Goal: Find specific page/section: Find specific page/section

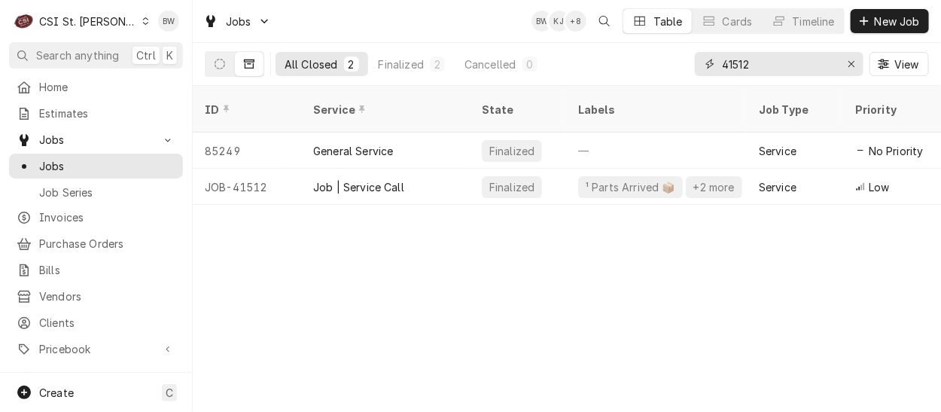
click at [753, 60] on html "C CSI St. Louis BW Search anything Ctrl K Home Estimates Jobs Jobs Job Series I…" at bounding box center [470, 206] width 941 height 412
drag, startPoint x: 768, startPoint y: 70, endPoint x: 692, endPoint y: 60, distance: 75.9
click at [694, 60] on div "All Closed 2 Finalized 2 Cancelled 0 41512 View" at bounding box center [567, 64] width 724 height 42
type input "41975"
click at [220, 68] on icon "Dynamic Content Wrapper" at bounding box center [219, 64] width 11 height 11
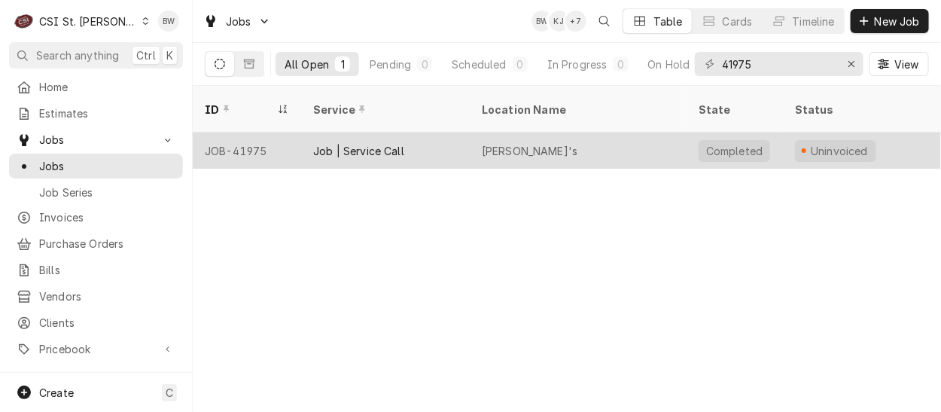
click at [250, 132] on div "JOB-41975" at bounding box center [247, 150] width 108 height 36
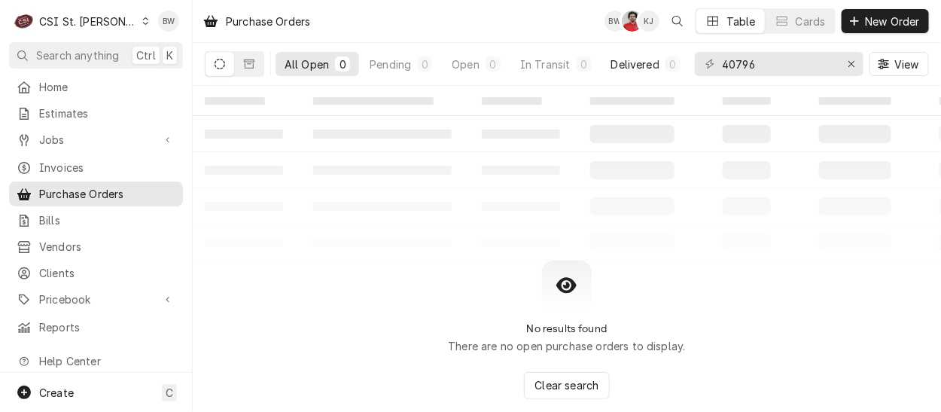
drag, startPoint x: 765, startPoint y: 58, endPoint x: 677, endPoint y: 59, distance: 88.1
click at [682, 61] on div "All Open 0 Pending 0 Open 0 In Transit 0 Delivered 0 Stocked 0 40796 View" at bounding box center [567, 64] width 724 height 42
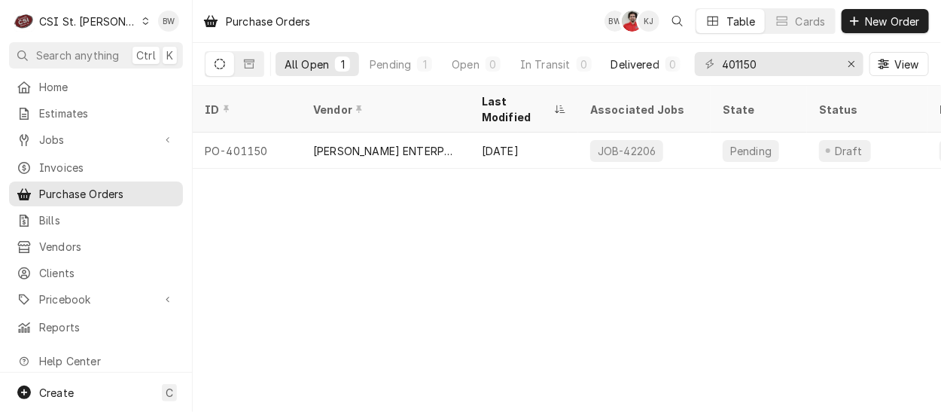
type input "401150"
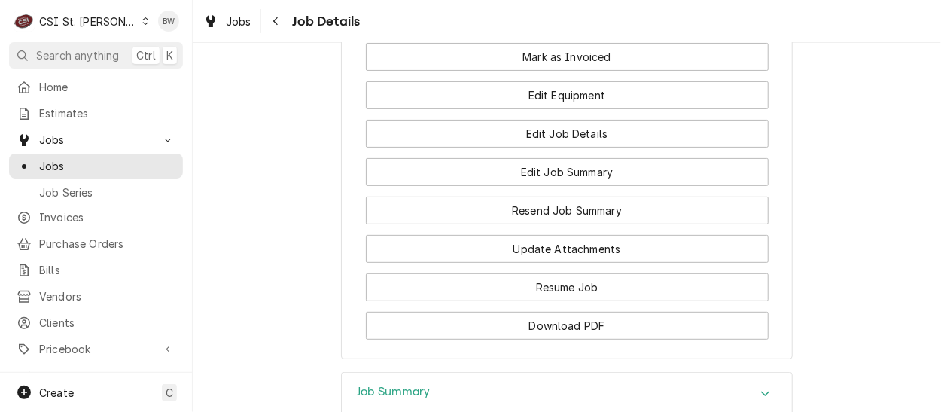
scroll to position [2175, 0]
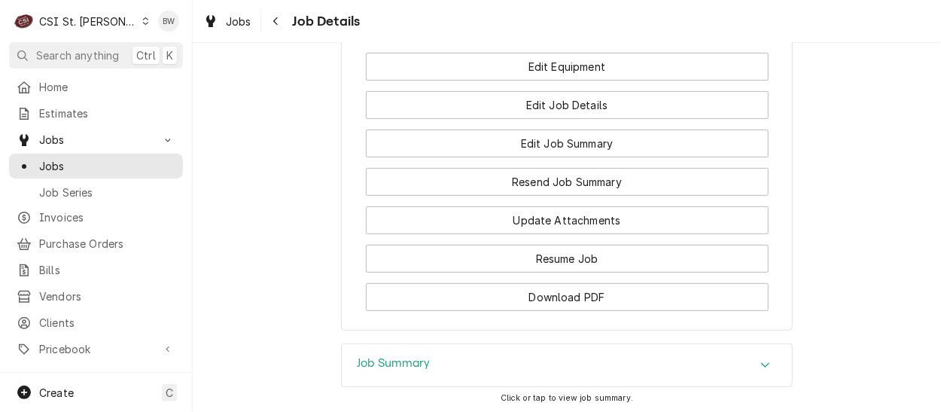
click at [391, 356] on h3 "Job Summary" at bounding box center [394, 363] width 74 height 14
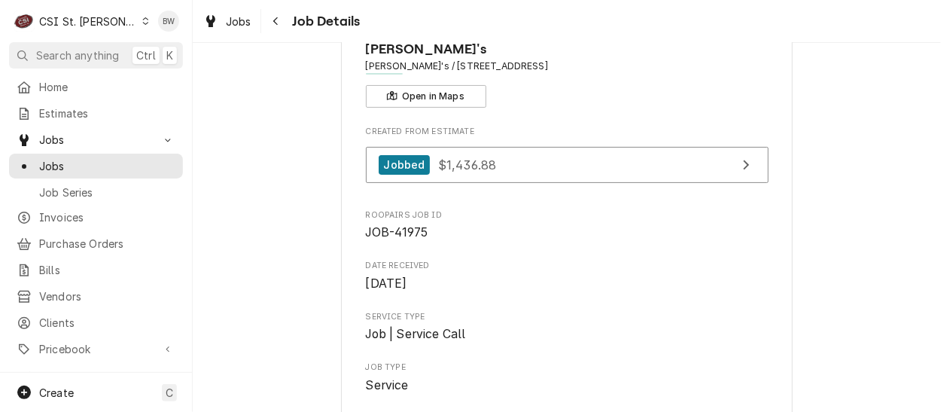
scroll to position [0, 0]
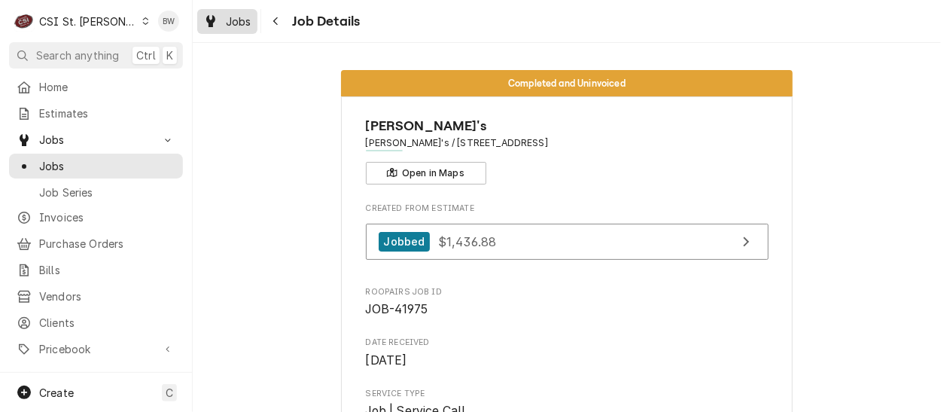
click at [251, 19] on div "Jobs" at bounding box center [227, 21] width 54 height 19
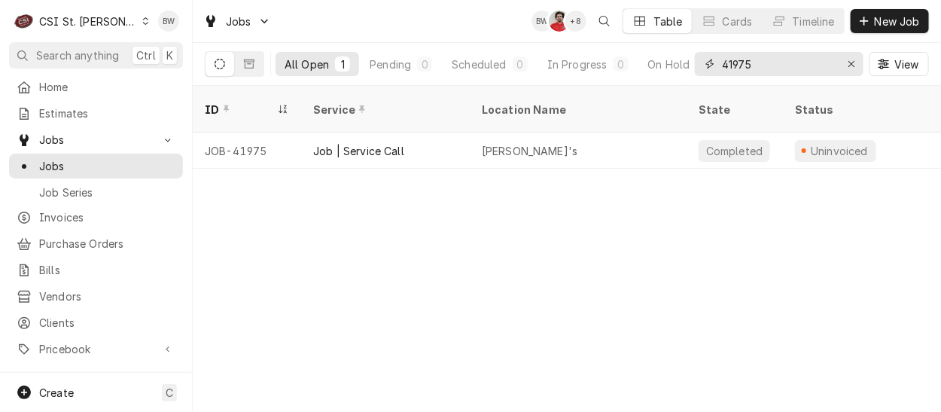
drag, startPoint x: 772, startPoint y: 68, endPoint x: 703, endPoint y: 61, distance: 69.6
click at [703, 61] on div "41975" at bounding box center [779, 64] width 169 height 24
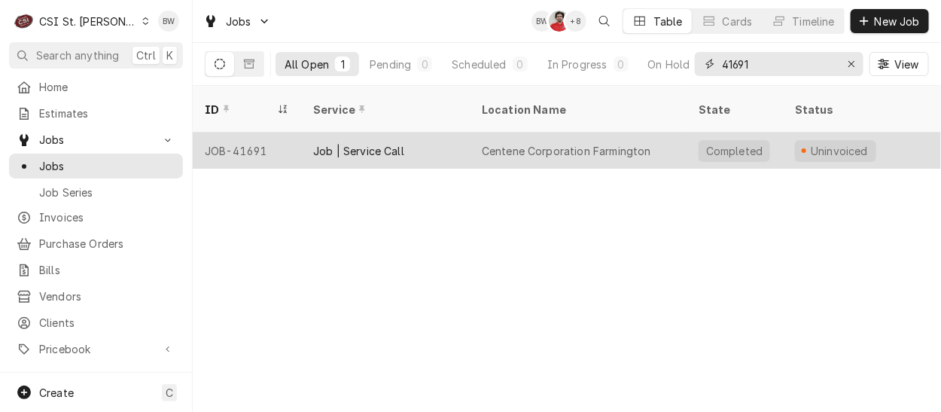
type input "41691"
click at [245, 132] on div "JOB-41691" at bounding box center [247, 150] width 108 height 36
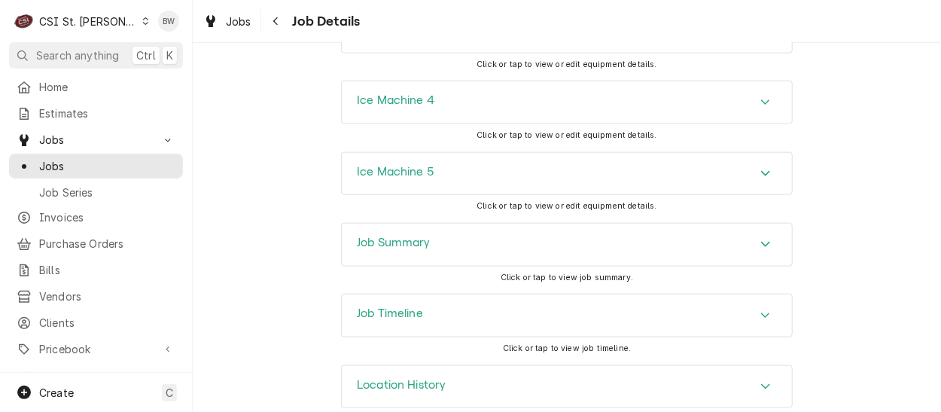
scroll to position [2686, 0]
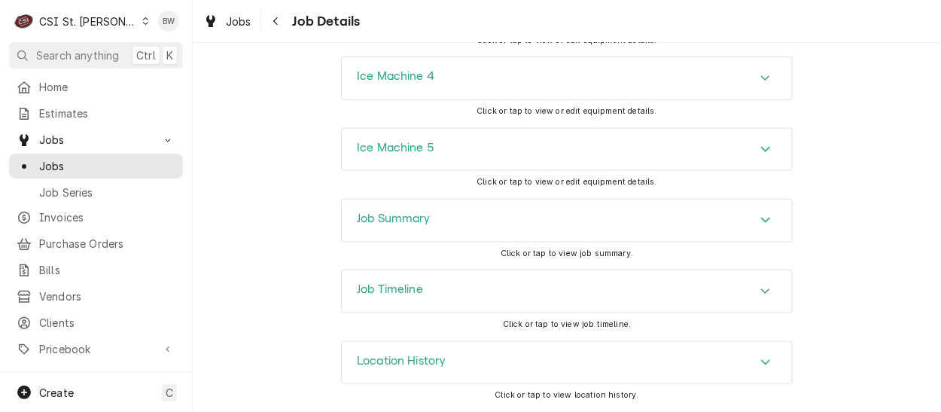
click at [369, 224] on h3 "Job Summary" at bounding box center [394, 218] width 74 height 14
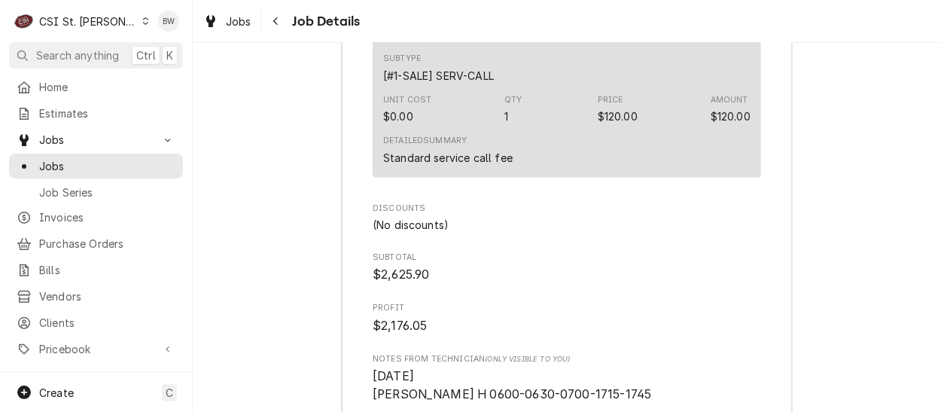
scroll to position [5244, 0]
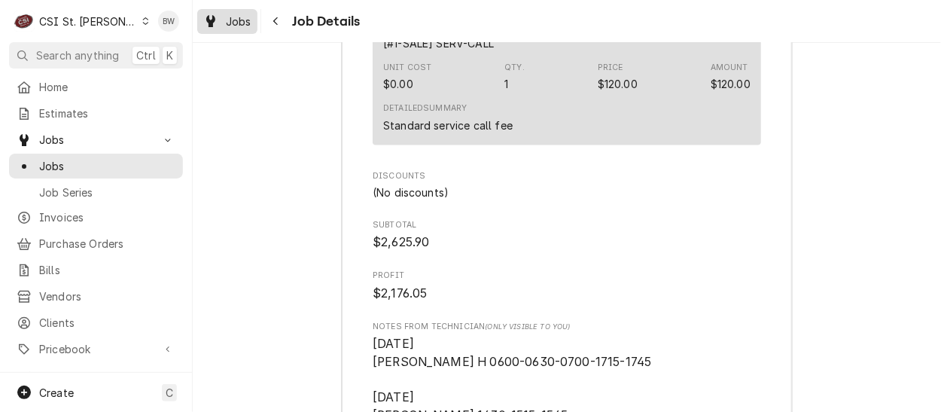
click at [235, 22] on span "Jobs" at bounding box center [239, 22] width 26 height 16
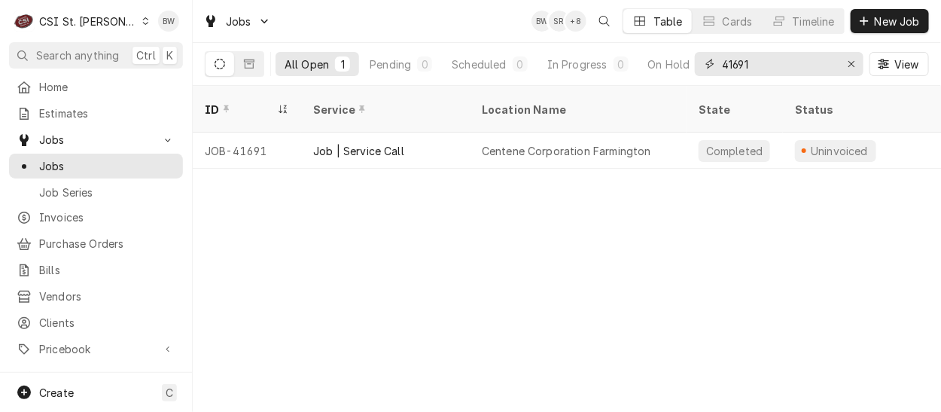
drag, startPoint x: 759, startPoint y: 62, endPoint x: 701, endPoint y: 60, distance: 57.2
click at [701, 60] on div "41691" at bounding box center [779, 64] width 169 height 24
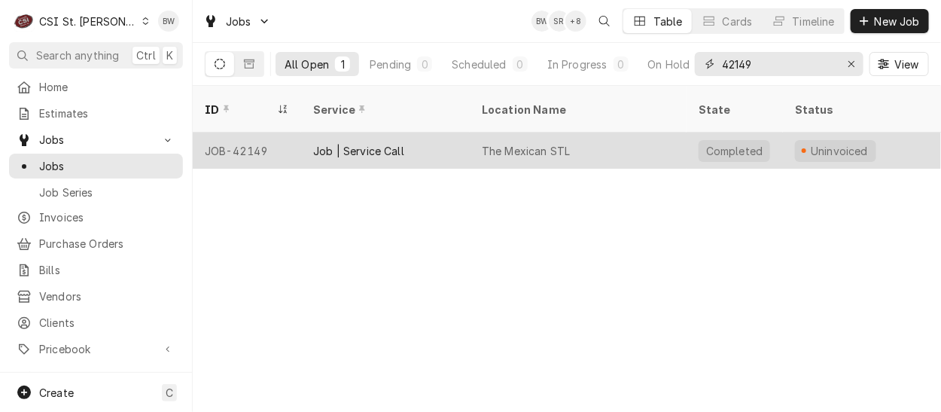
type input "42149"
click at [261, 132] on div "JOB-42149" at bounding box center [247, 150] width 108 height 36
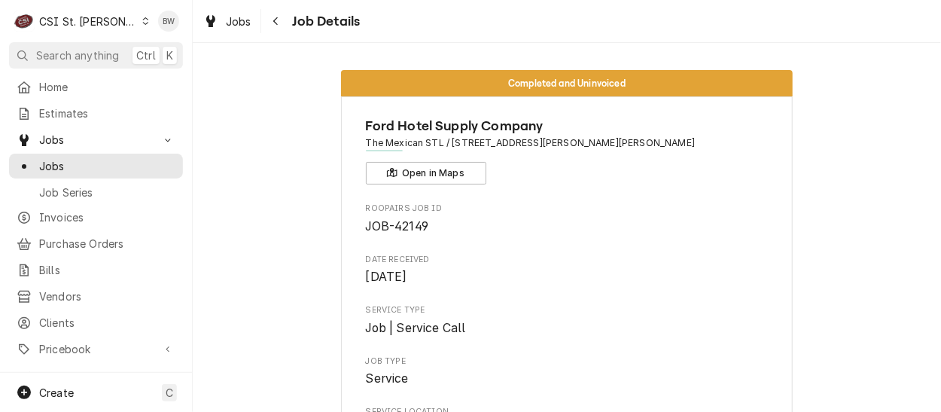
click at [270, 20] on div "Navigate back" at bounding box center [276, 21] width 15 height 15
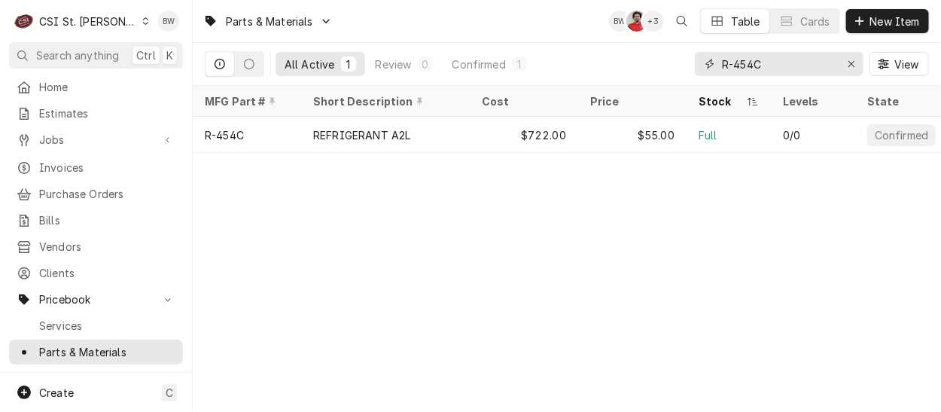
drag, startPoint x: 772, startPoint y: 63, endPoint x: 688, endPoint y: 59, distance: 84.4
click at [688, 59] on div "All Active 1 Review 0 Confirmed 1 R-454C View" at bounding box center [567, 64] width 724 height 42
paste input "7624363"
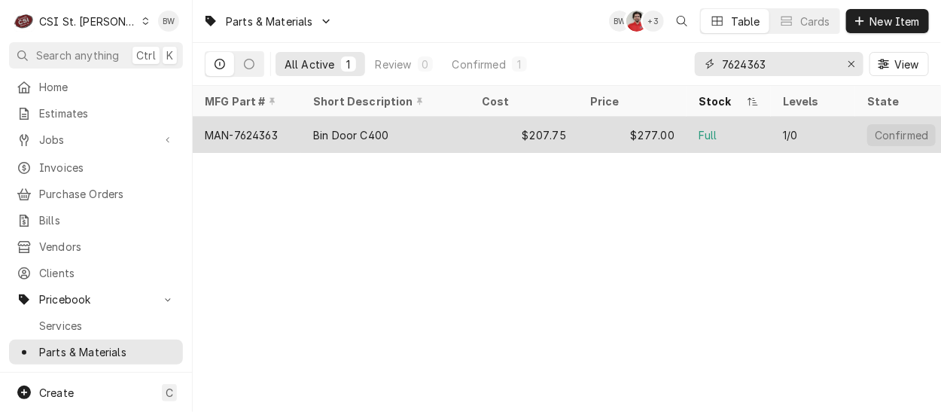
type input "7624363"
click at [269, 127] on div "MAN-7624363" at bounding box center [241, 135] width 73 height 16
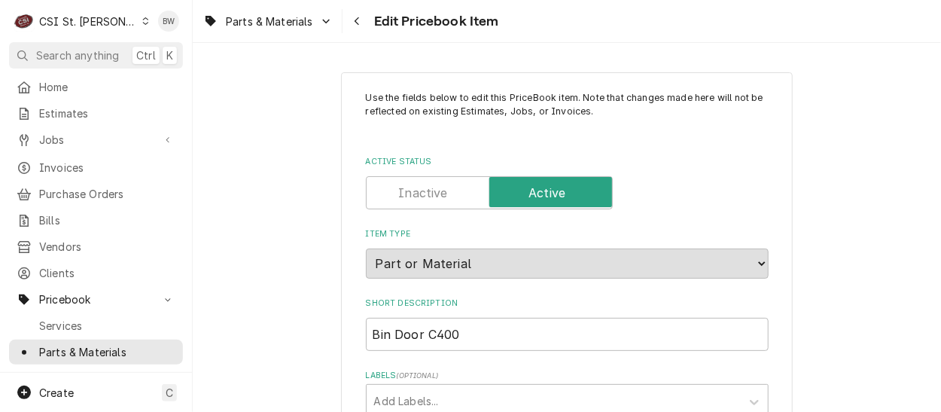
type textarea "x"
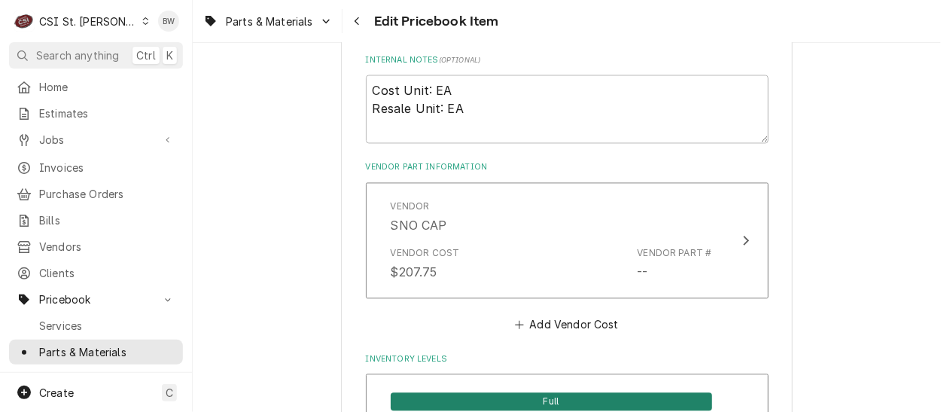
scroll to position [978, 0]
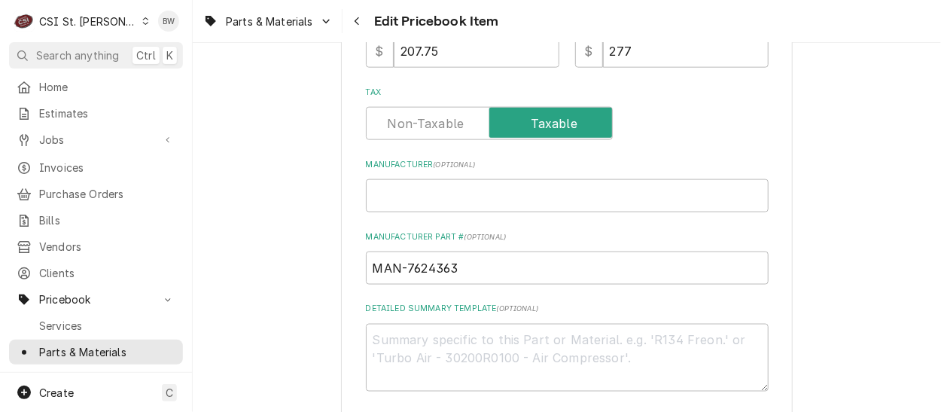
scroll to position [677, 0]
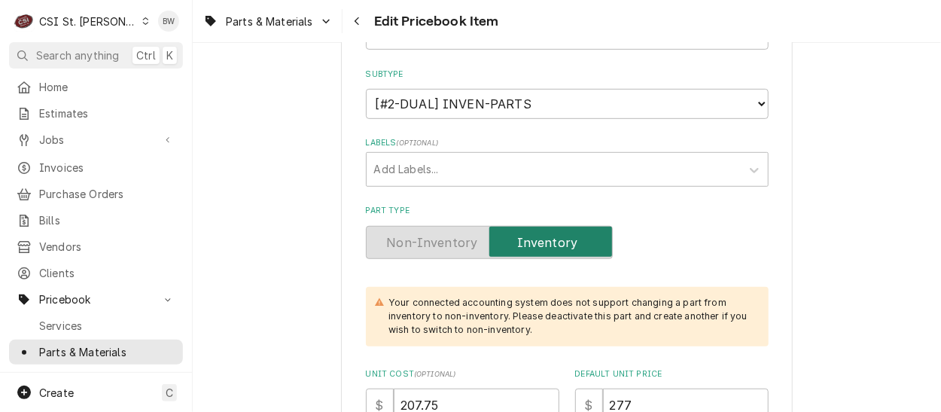
scroll to position [376, 0]
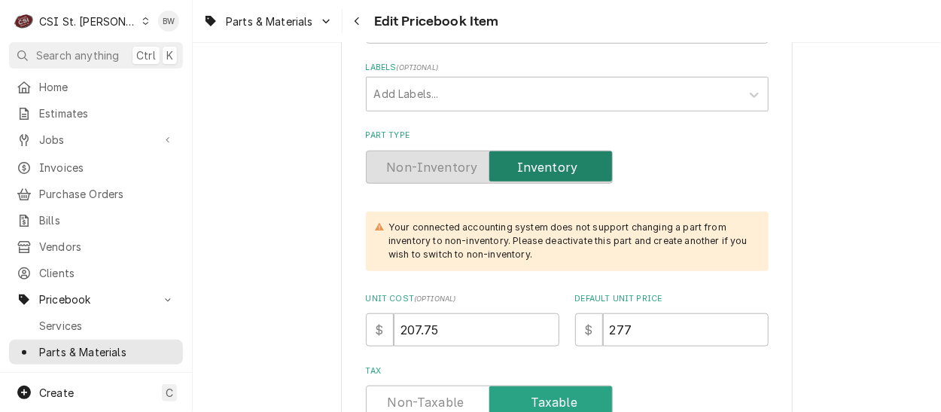
click at [309, 20] on span "Parts & Materials" at bounding box center [269, 22] width 87 height 16
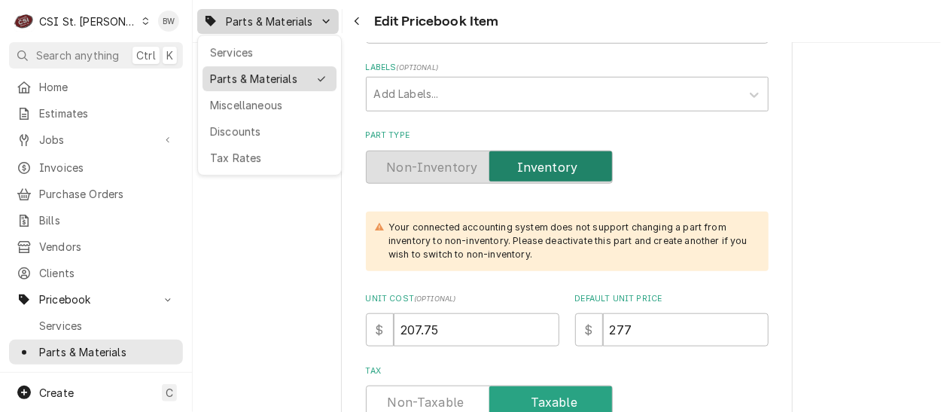
click at [287, 78] on div "Parts & Materials" at bounding box center [259, 79] width 98 height 16
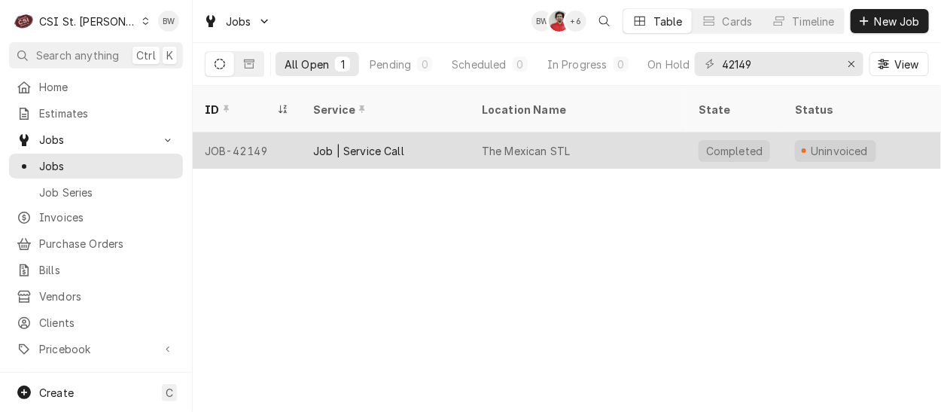
click at [265, 132] on div "JOB-42149" at bounding box center [247, 150] width 108 height 36
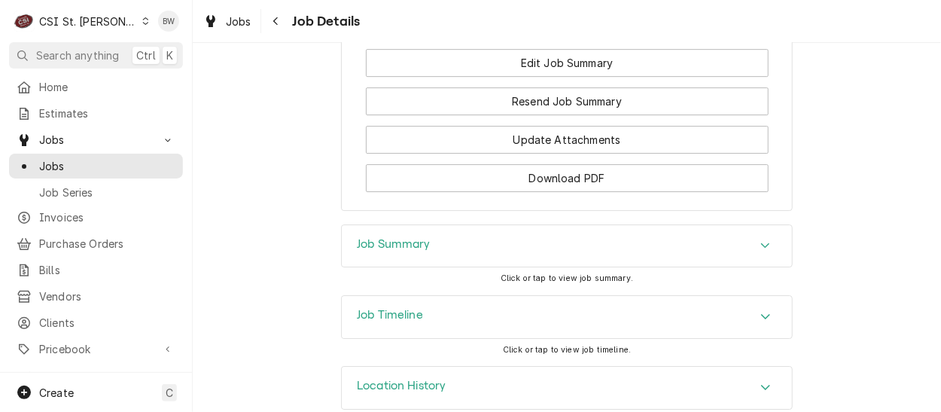
scroll to position [1731, 0]
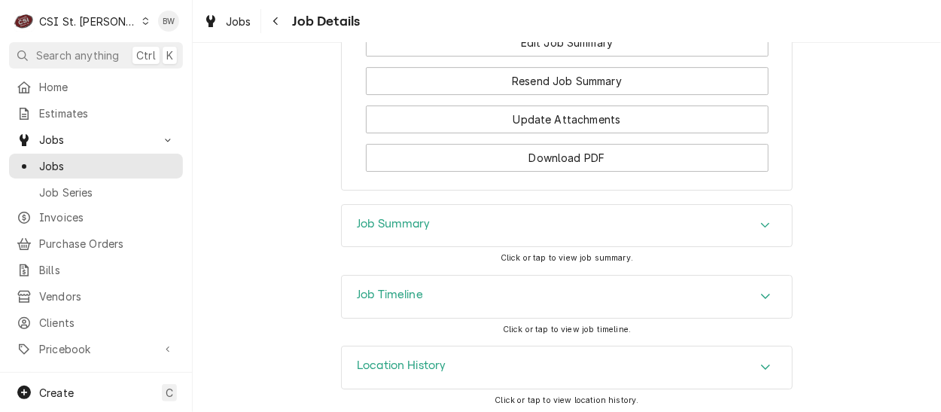
click at [360, 231] on h3 "Job Summary" at bounding box center [394, 224] width 74 height 14
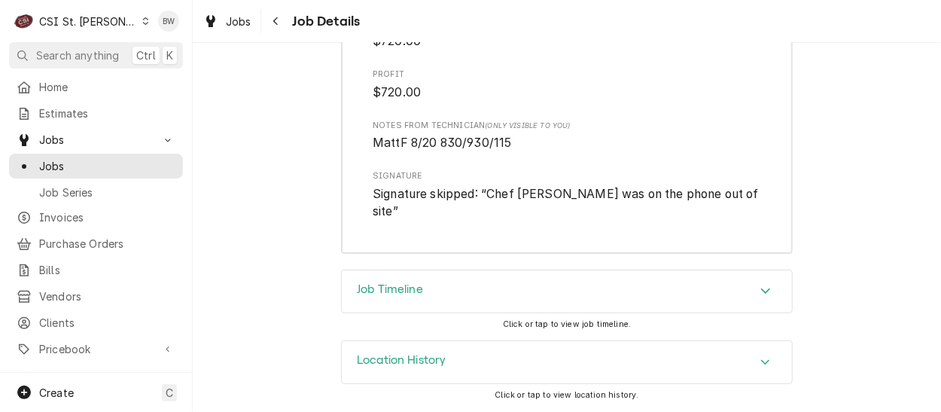
scroll to position [4124, 0]
click at [240, 12] on div "Jobs" at bounding box center [227, 21] width 54 height 19
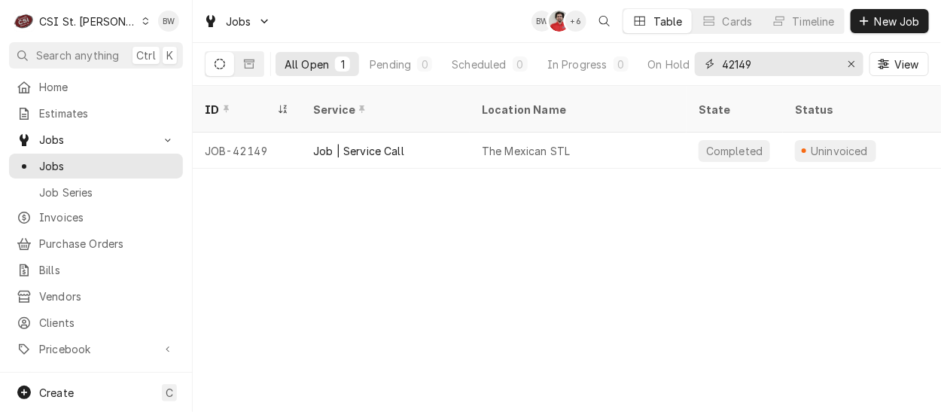
drag, startPoint x: 755, startPoint y: 59, endPoint x: 695, endPoint y: 54, distance: 60.4
click at [710, 59] on div "42149" at bounding box center [779, 64] width 169 height 24
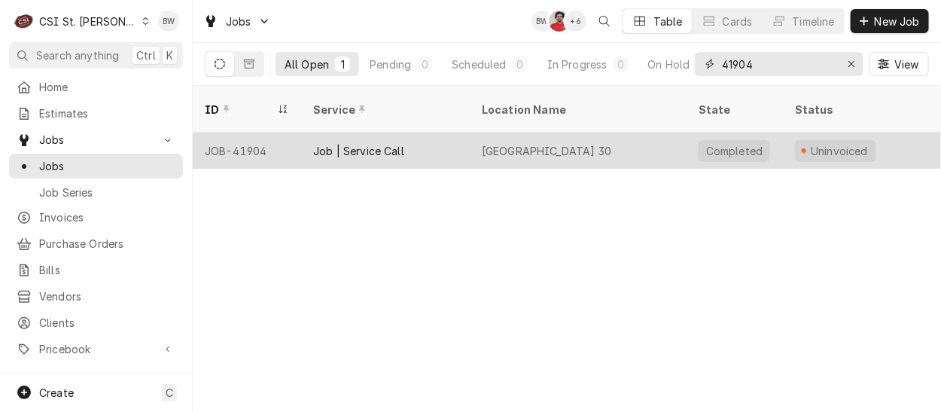
type input "41904"
click at [264, 135] on div "JOB-41904" at bounding box center [247, 150] width 108 height 36
click at [265, 134] on div "JOB-41904" at bounding box center [247, 150] width 108 height 36
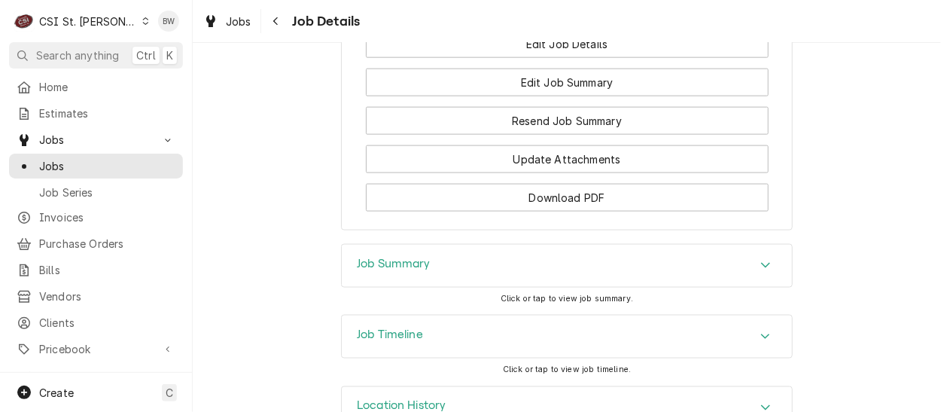
scroll to position [2766, 0]
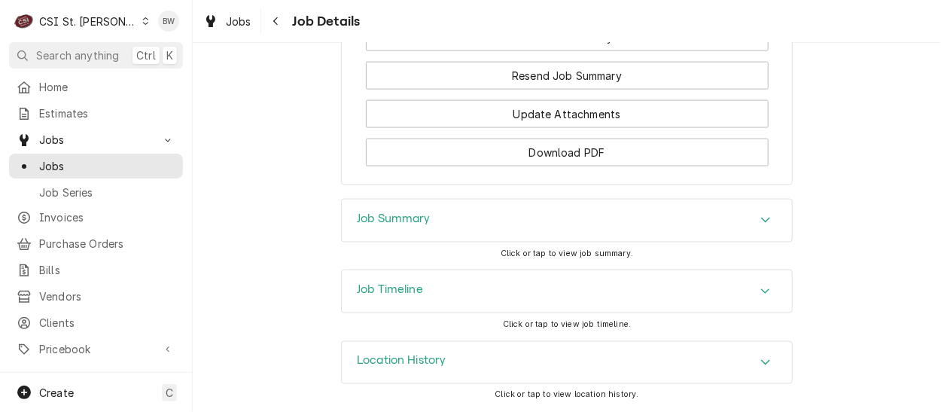
click at [347, 233] on div "Job Summary" at bounding box center [567, 220] width 450 height 42
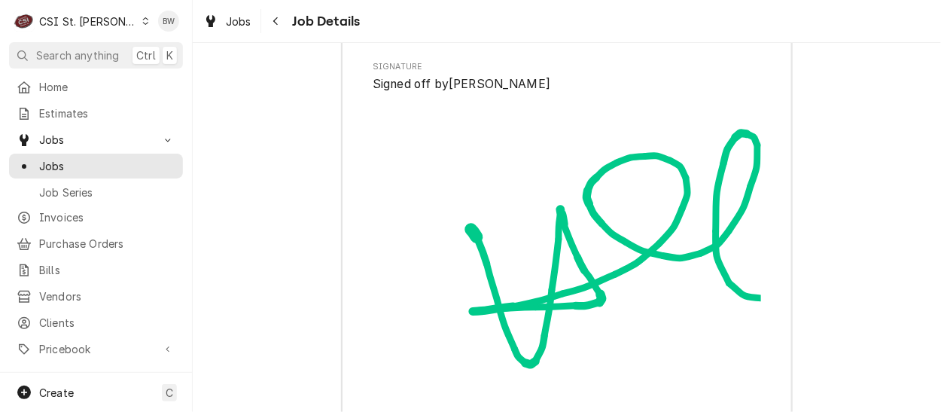
scroll to position [6680, 0]
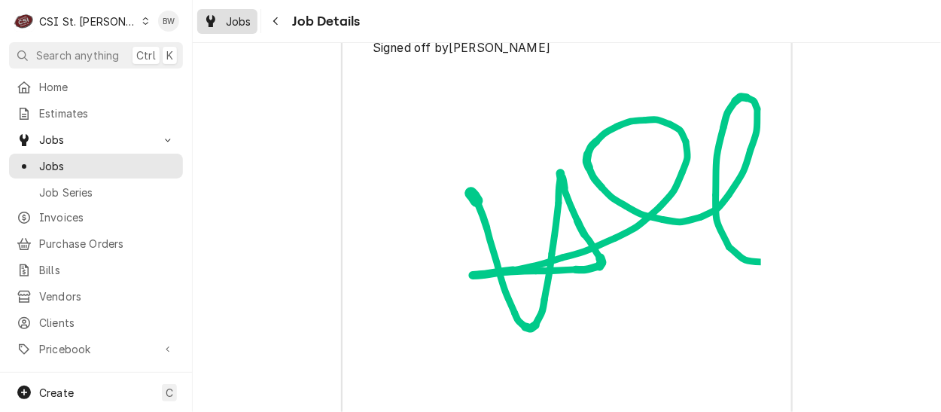
click at [237, 32] on link "Jobs" at bounding box center [227, 21] width 60 height 25
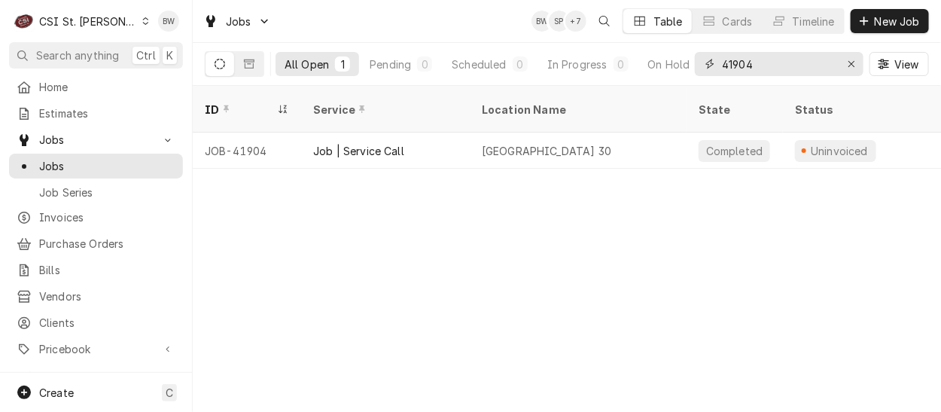
drag, startPoint x: 759, startPoint y: 66, endPoint x: 716, endPoint y: 66, distance: 43.6
click at [716, 66] on div "41904" at bounding box center [779, 64] width 169 height 24
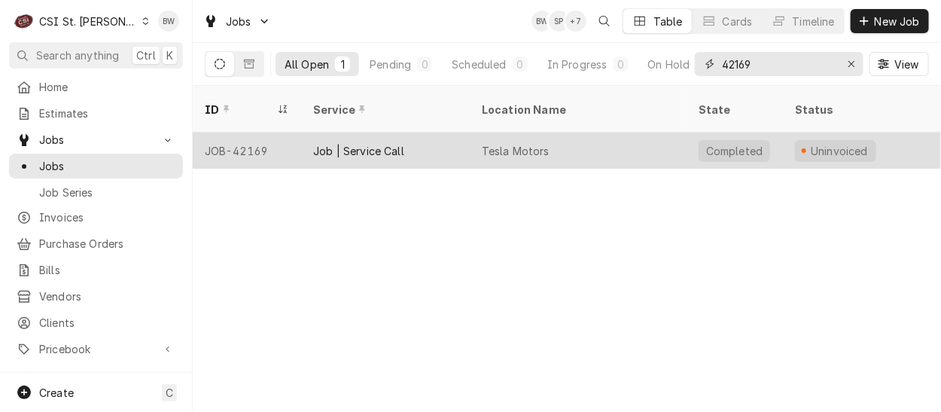
type input "42169"
click at [250, 136] on div "JOB-42169" at bounding box center [247, 150] width 108 height 36
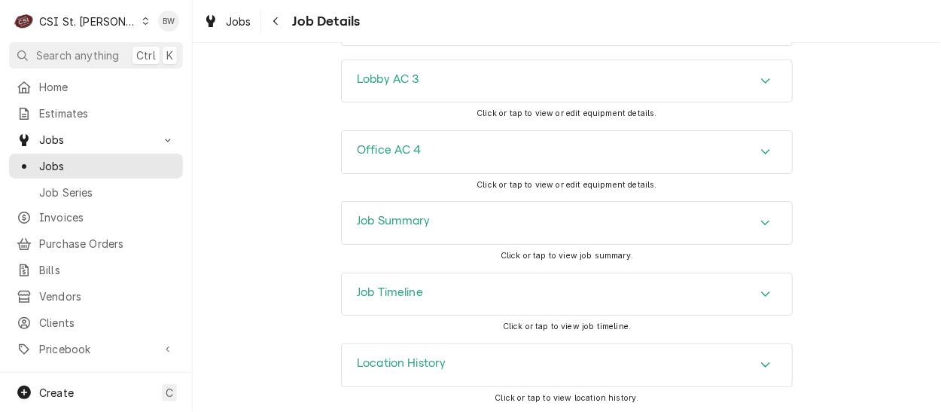
scroll to position [1917, 0]
click at [373, 236] on div "Job Summary" at bounding box center [567, 220] width 450 height 42
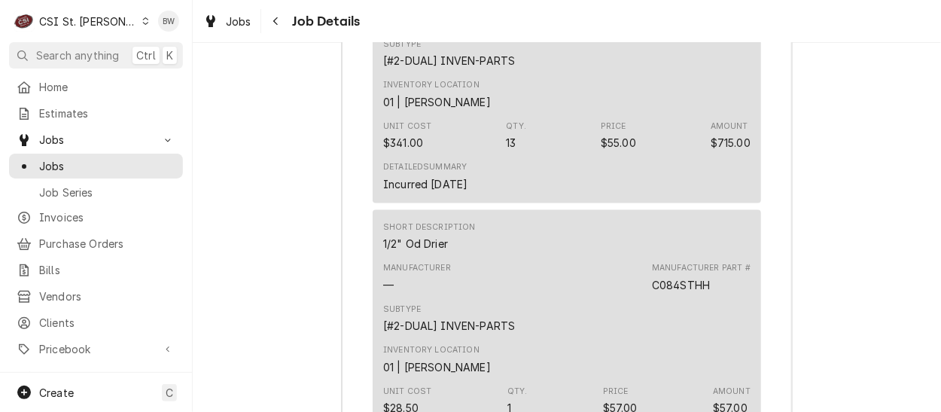
scroll to position [5003, 0]
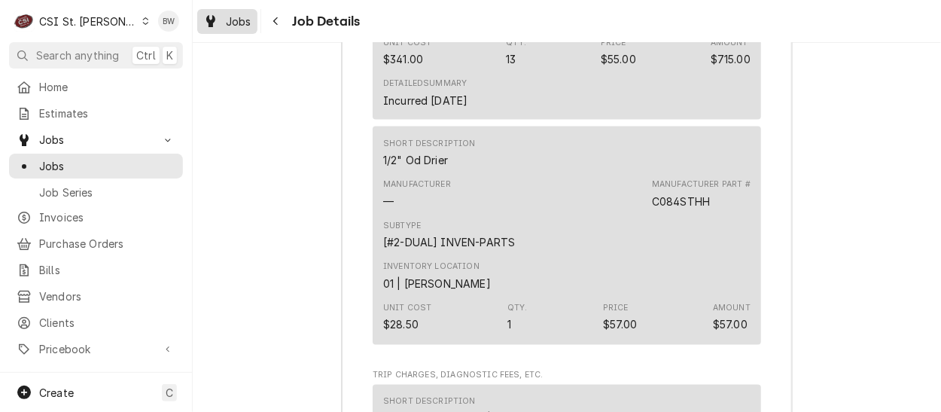
click at [240, 14] on span "Jobs" at bounding box center [239, 22] width 26 height 16
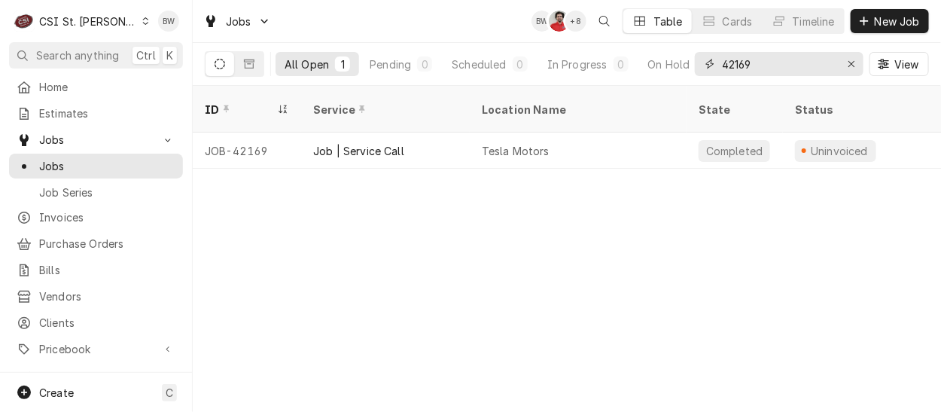
drag, startPoint x: 779, startPoint y: 68, endPoint x: 698, endPoint y: 63, distance: 80.7
click at [698, 63] on div "42169" at bounding box center [779, 64] width 169 height 24
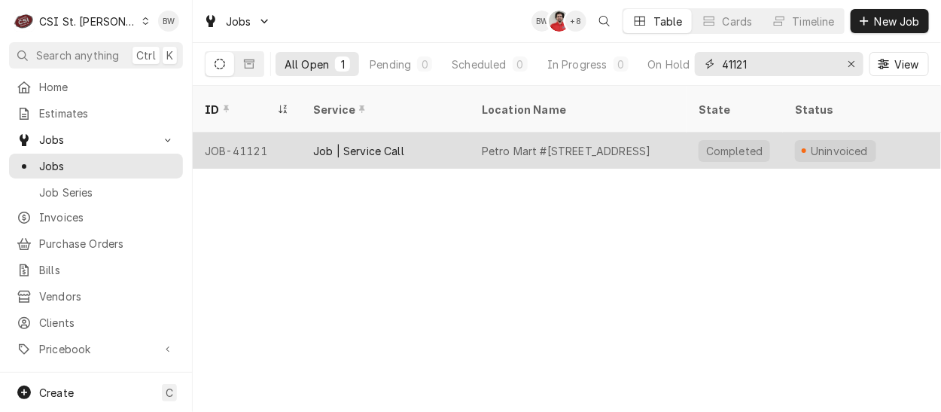
type input "41121"
click at [258, 132] on div "JOB-41121" at bounding box center [247, 150] width 108 height 36
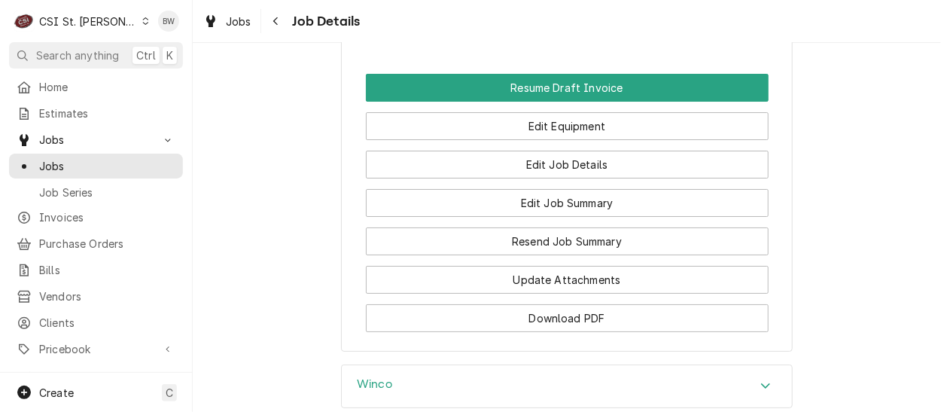
scroll to position [2107, 0]
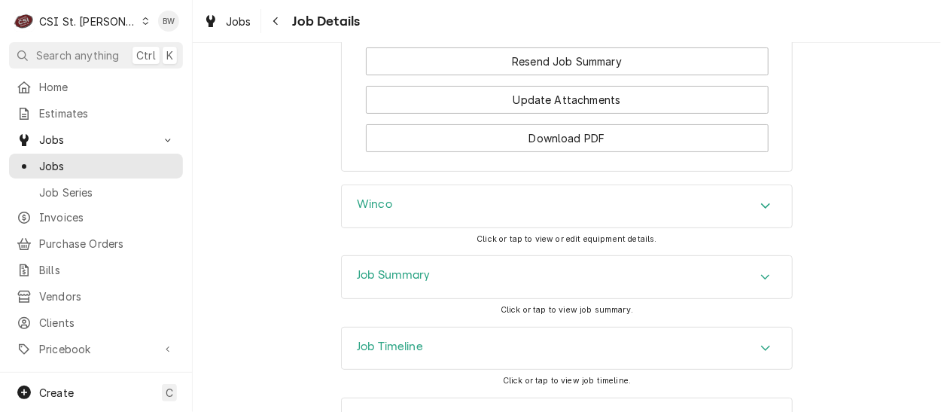
click at [376, 268] on h3 "Job Summary" at bounding box center [394, 275] width 74 height 14
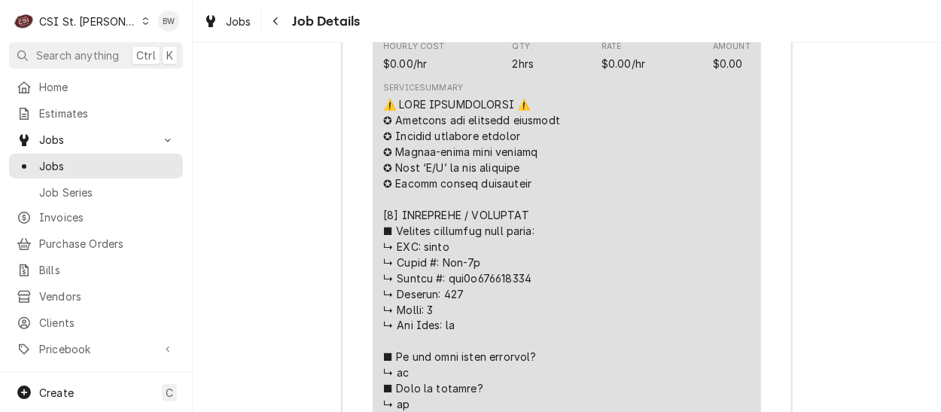
scroll to position [2860, 0]
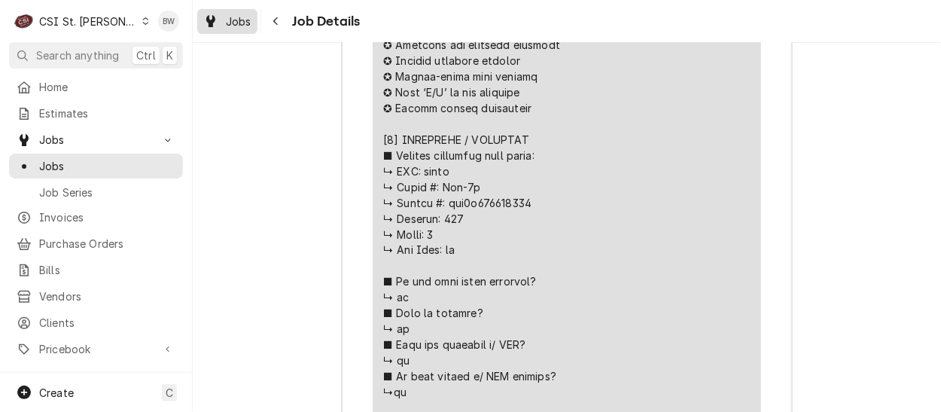
click at [224, 20] on div "Jobs" at bounding box center [227, 21] width 54 height 19
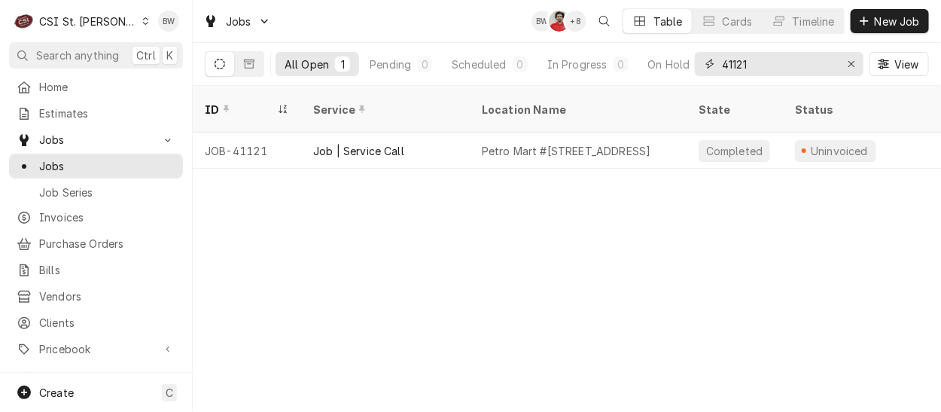
drag, startPoint x: 753, startPoint y: 63, endPoint x: 722, endPoint y: 65, distance: 30.9
click at [703, 62] on div "41121" at bounding box center [779, 64] width 169 height 24
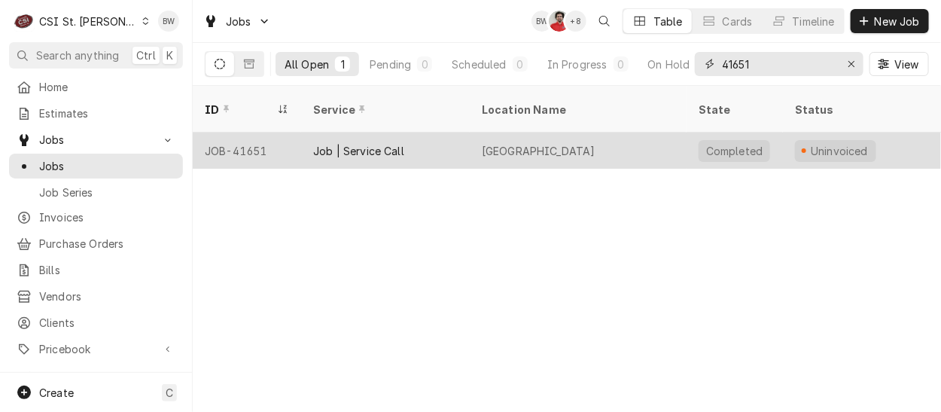
type input "41651"
click at [258, 132] on div "JOB-41651" at bounding box center [247, 150] width 108 height 36
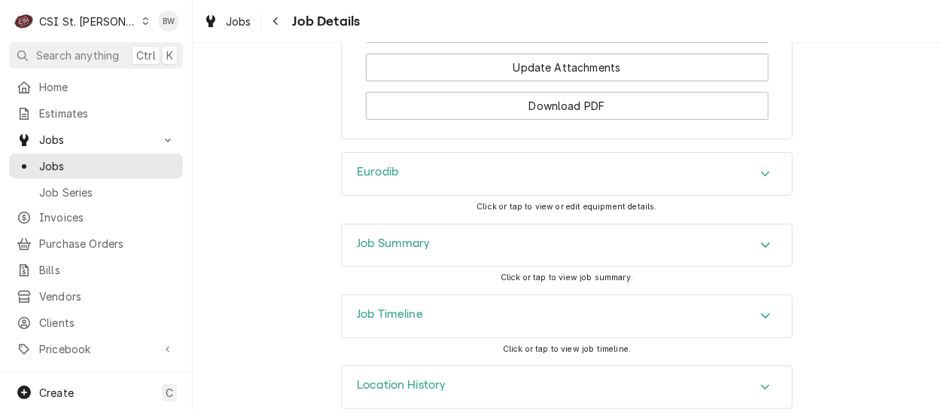
scroll to position [2066, 0]
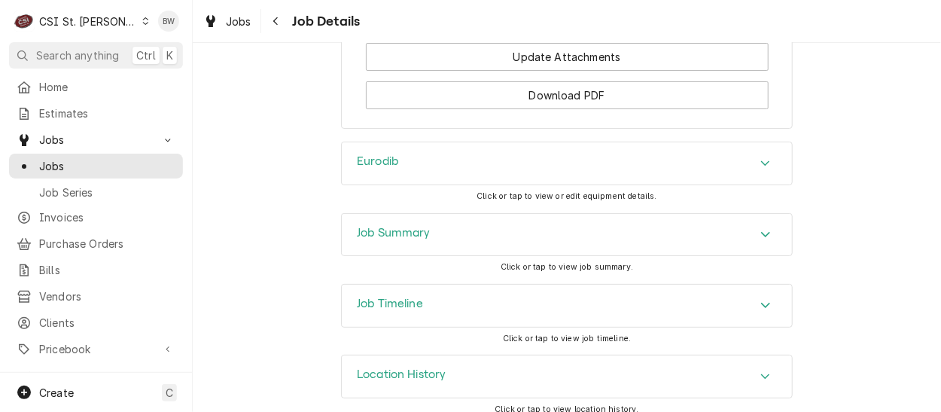
click at [361, 227] on div "Job Summary" at bounding box center [394, 235] width 74 height 18
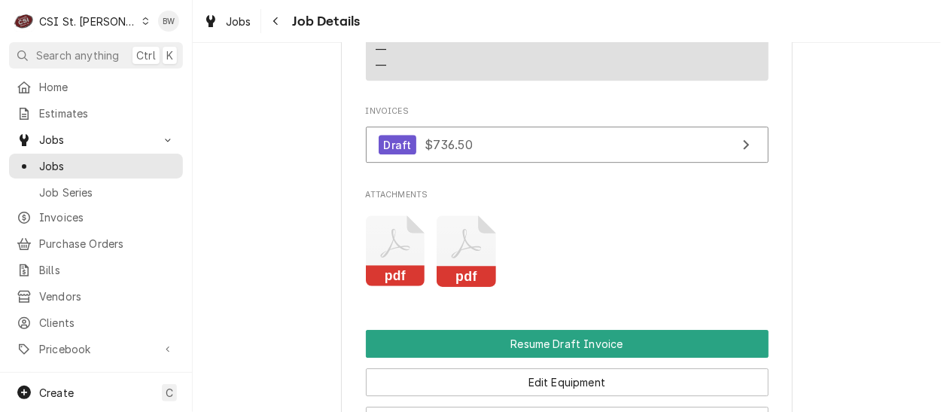
scroll to position [1539, 0]
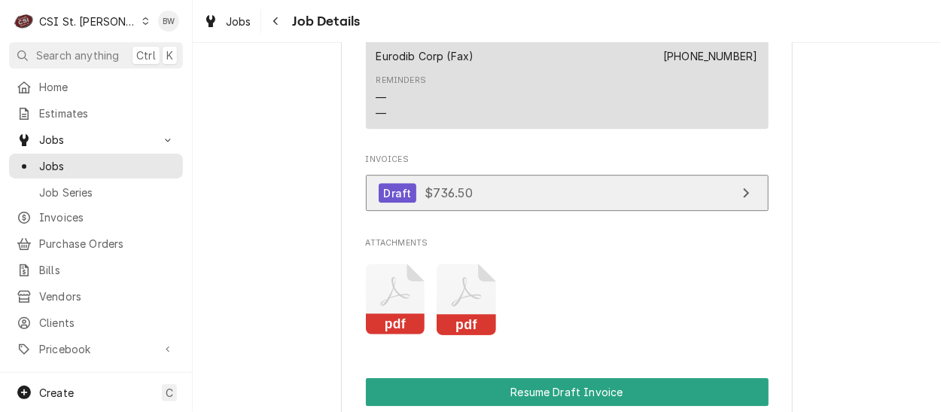
click at [435, 185] on span "$736.50" at bounding box center [448, 192] width 48 height 15
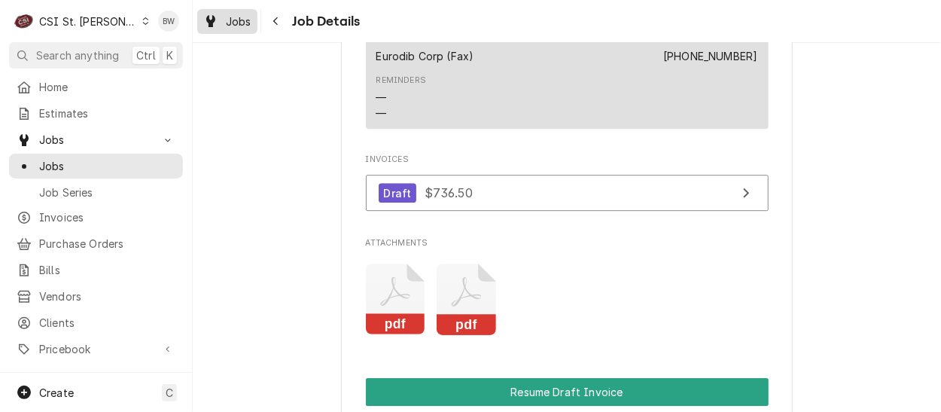
click at [214, 23] on icon "Dynamic Content Wrapper" at bounding box center [210, 21] width 9 height 12
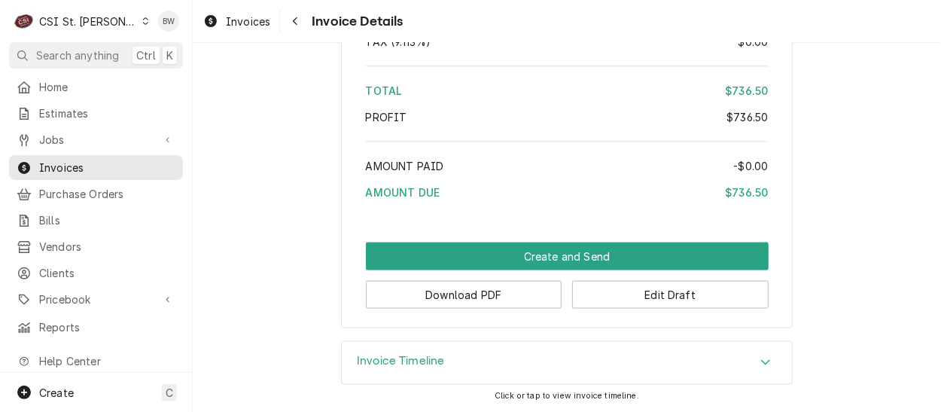
scroll to position [2674, 0]
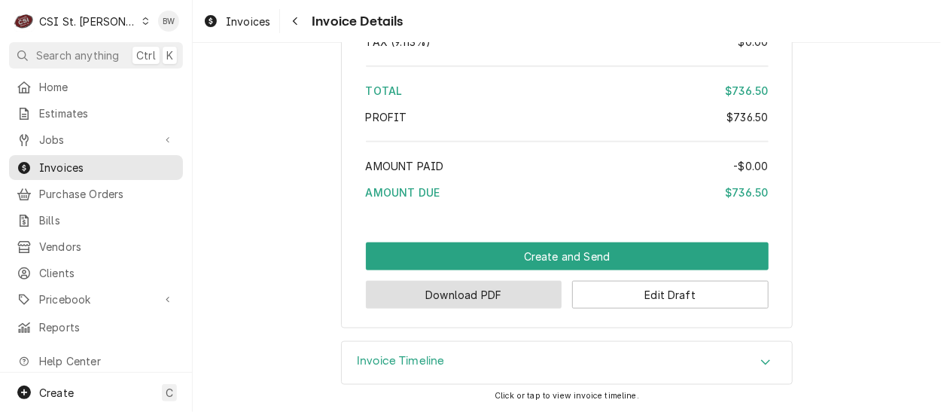
click at [420, 291] on button "Download PDF" at bounding box center [464, 295] width 196 height 28
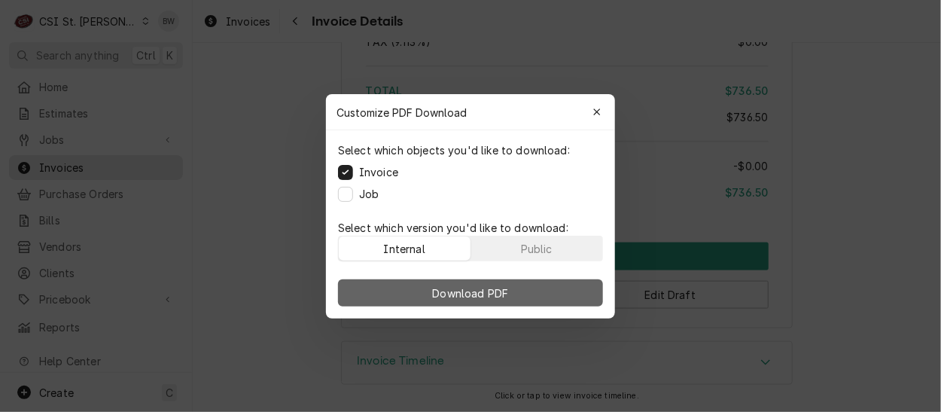
click at [469, 285] on span "Download PDF" at bounding box center [471, 292] width 82 height 16
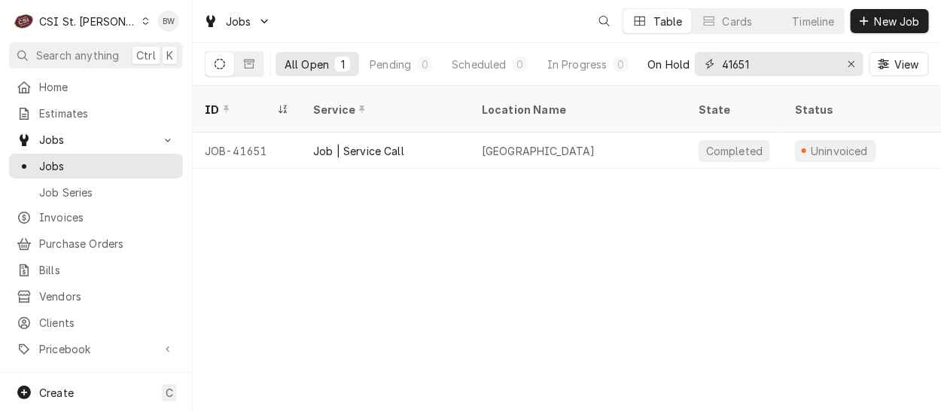
drag, startPoint x: 766, startPoint y: 62, endPoint x: 689, endPoint y: 58, distance: 77.6
click at [689, 58] on div "All Open 1 Pending 0 Scheduled 0 In Progress 0 On Hold 0 Completed 1 41651 View" at bounding box center [567, 64] width 724 height 42
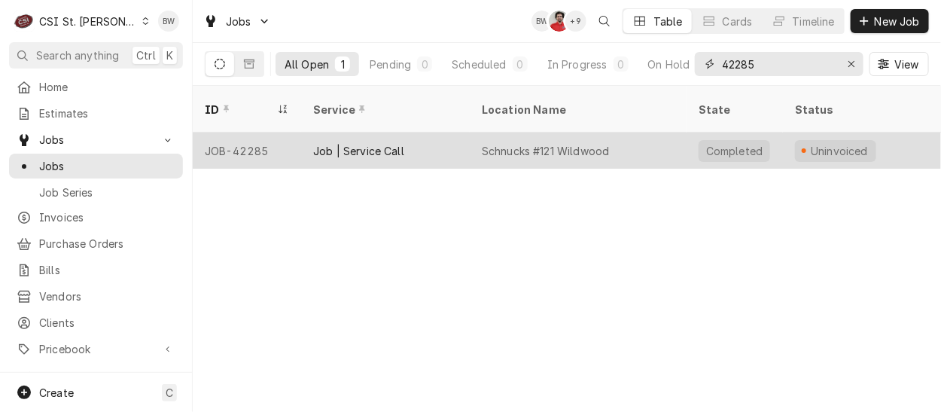
type input "42285"
click at [254, 132] on div "JOB-42285" at bounding box center [247, 150] width 108 height 36
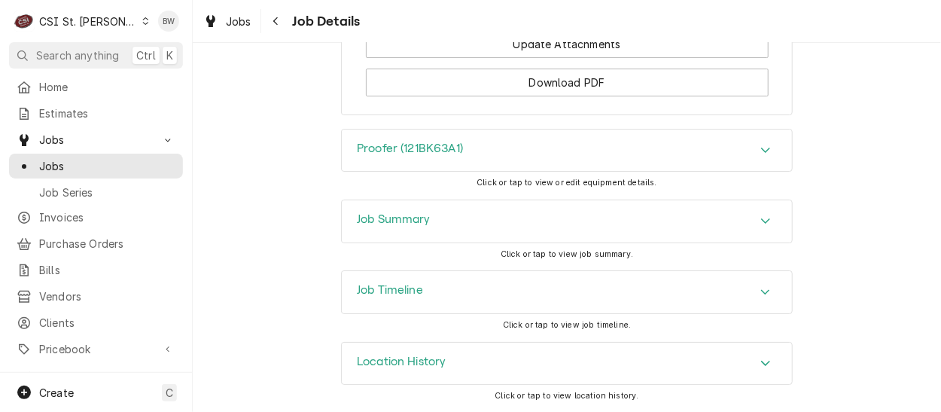
scroll to position [1915, 0]
click at [359, 217] on h3 "Job Summary" at bounding box center [394, 218] width 74 height 14
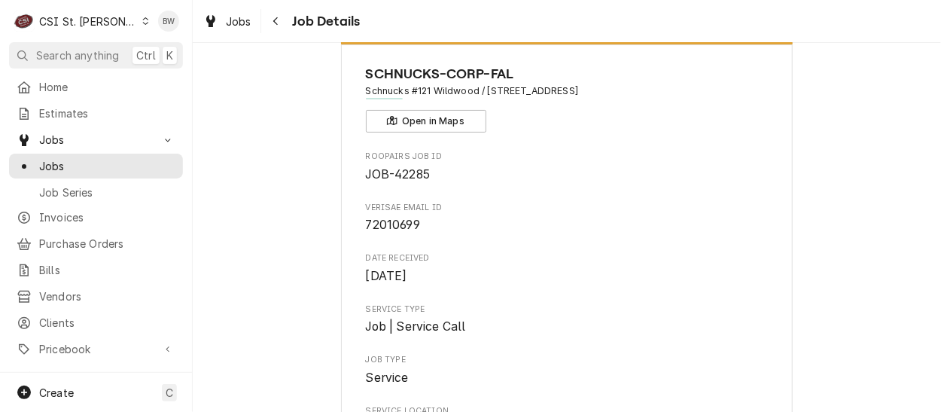
scroll to position [0, 0]
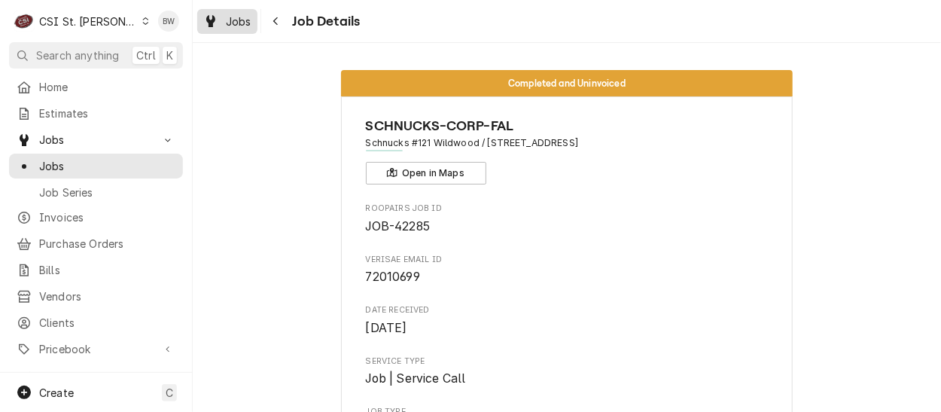
click at [240, 24] on span "Jobs" at bounding box center [239, 22] width 26 height 16
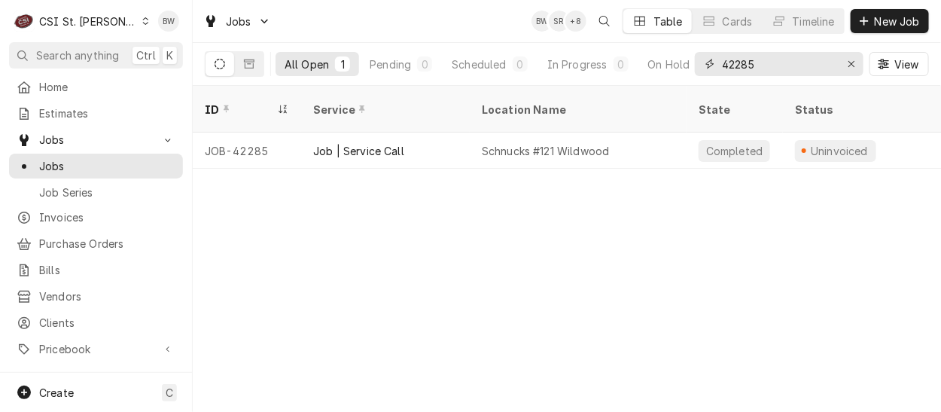
drag, startPoint x: 756, startPoint y: 69, endPoint x: 713, endPoint y: 67, distance: 42.2
click at [713, 67] on div "42285" at bounding box center [779, 64] width 169 height 24
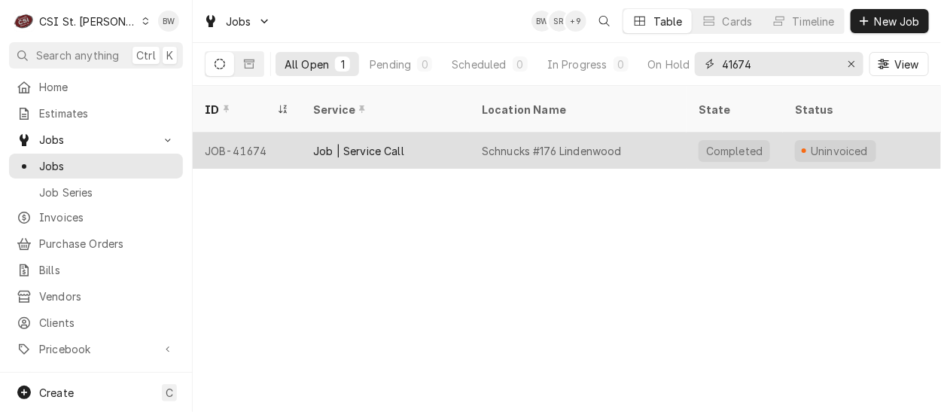
type input "41674"
click at [298, 132] on div "JOB-41674" at bounding box center [247, 150] width 108 height 36
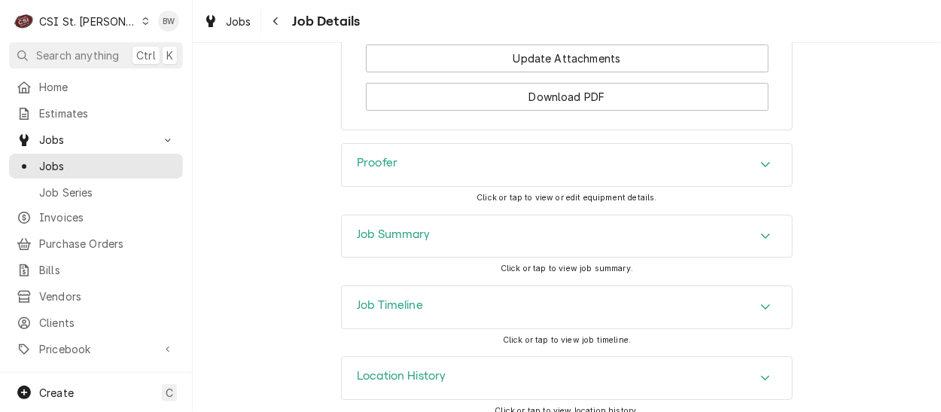
scroll to position [1857, 0]
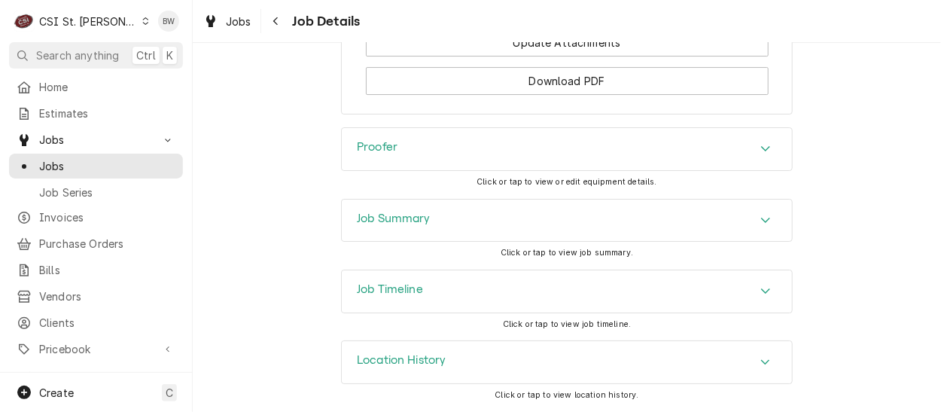
click at [371, 210] on div "Job Summary" at bounding box center [567, 220] width 450 height 42
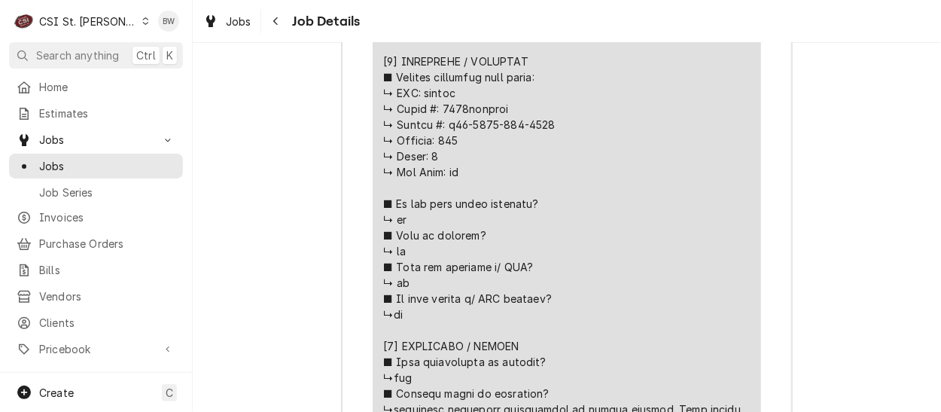
scroll to position [2684, 0]
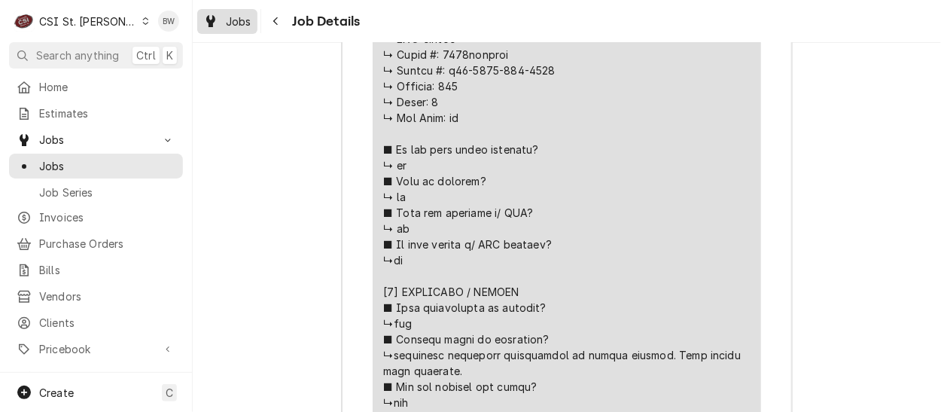
click at [231, 14] on span "Jobs" at bounding box center [239, 22] width 26 height 16
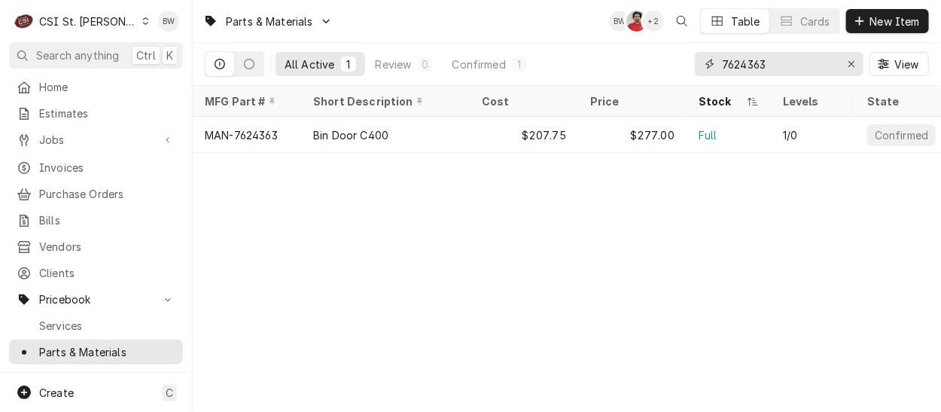
drag, startPoint x: 778, startPoint y: 66, endPoint x: 707, endPoint y: 65, distance: 70.7
click at [707, 65] on div "7624363" at bounding box center [779, 64] width 169 height 24
type input "p"
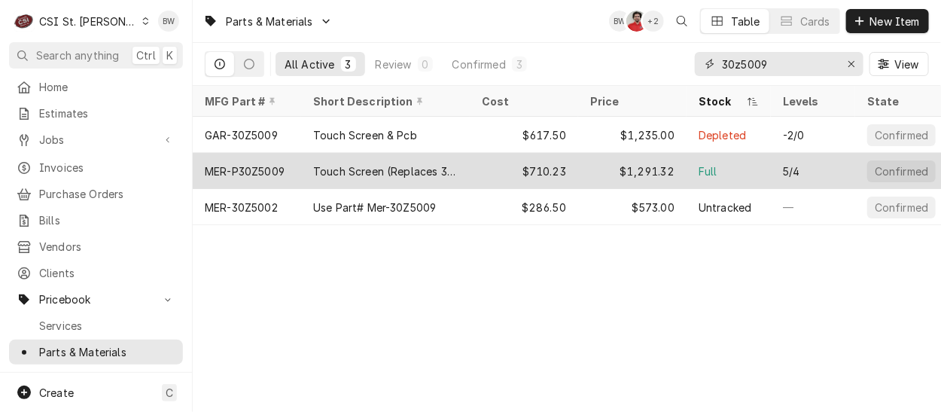
type input "30z5009"
click at [276, 166] on div "MER-P30Z5009" at bounding box center [245, 171] width 80 height 16
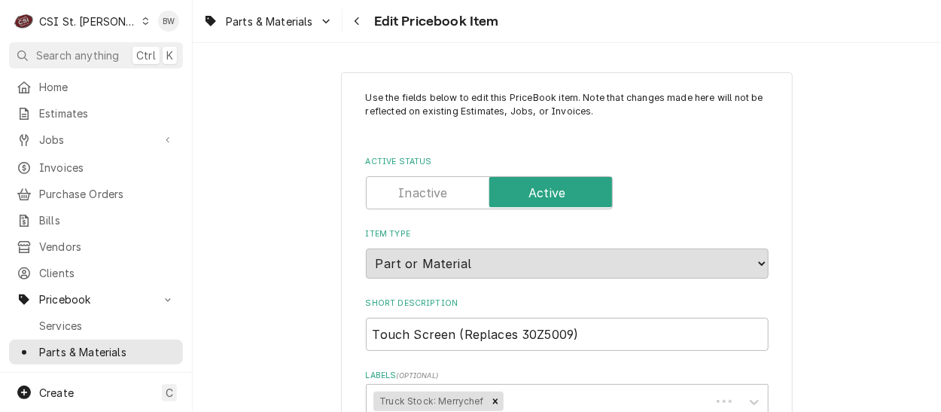
type textarea "x"
click at [509, 41] on div "Parts & Materials Edit Pricebook Item" at bounding box center [567, 21] width 748 height 42
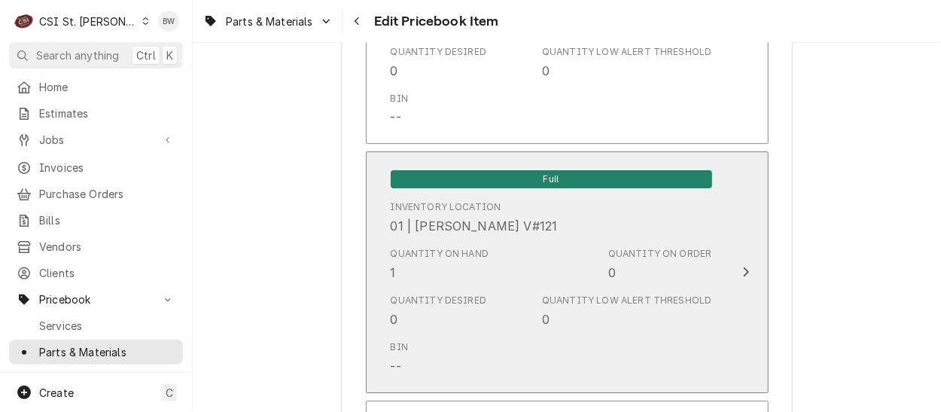
click at [437, 278] on div "Quantity on Hand 1" at bounding box center [440, 264] width 99 height 35
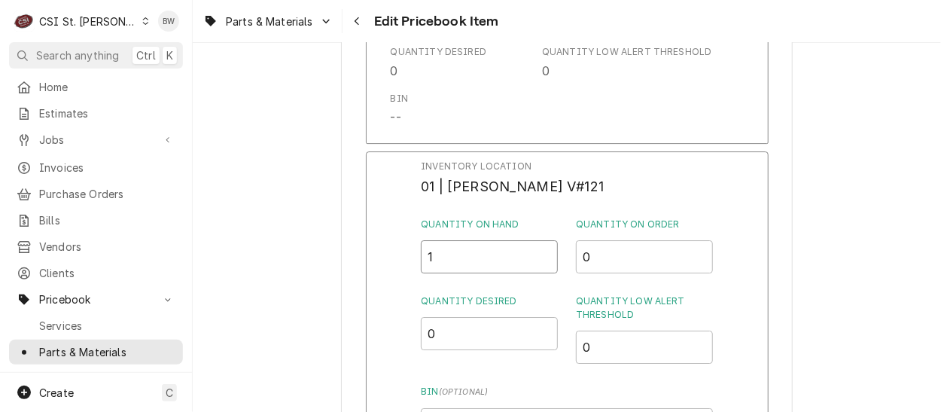
drag, startPoint x: 480, startPoint y: 263, endPoint x: 415, endPoint y: 260, distance: 65.5
click at [415, 260] on div "Inventory Location 01 | KYLE SMITH V#121 Quantity on Hand 1 Quantity on Order 0…" at bounding box center [567, 346] width 403 height 391
type input "0"
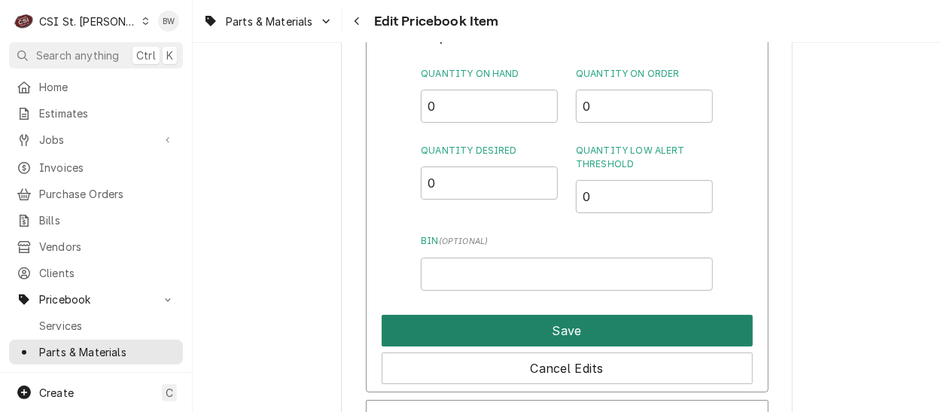
click at [509, 333] on button "Save" at bounding box center [567, 331] width 371 height 32
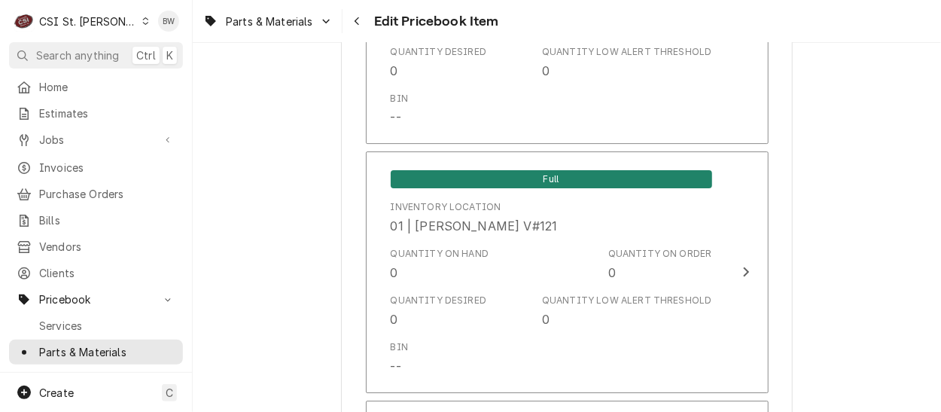
scroll to position [13037, 0]
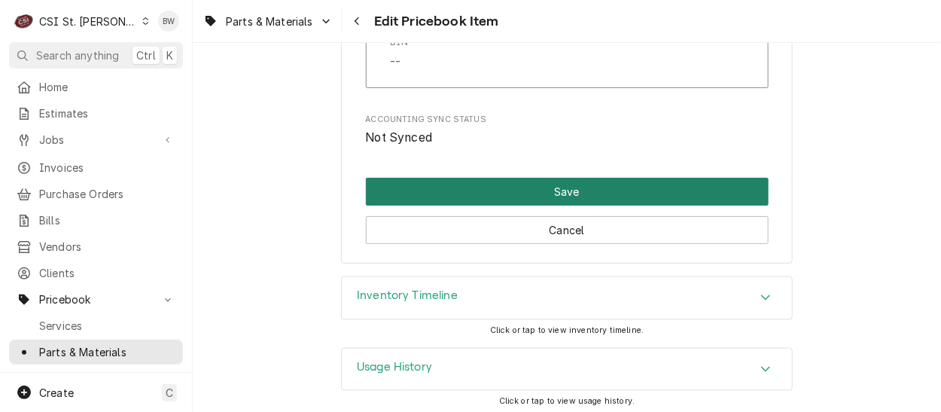
click at [509, 193] on button "Save" at bounding box center [567, 192] width 403 height 28
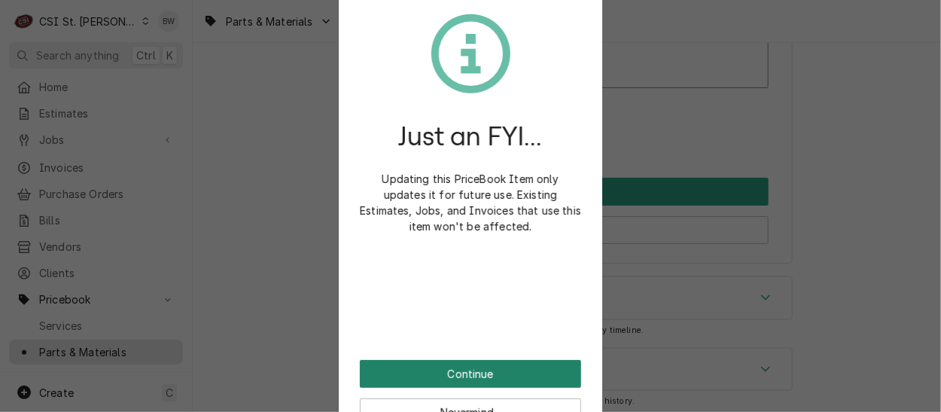
click at [476, 373] on button "Continue" at bounding box center [470, 374] width 221 height 28
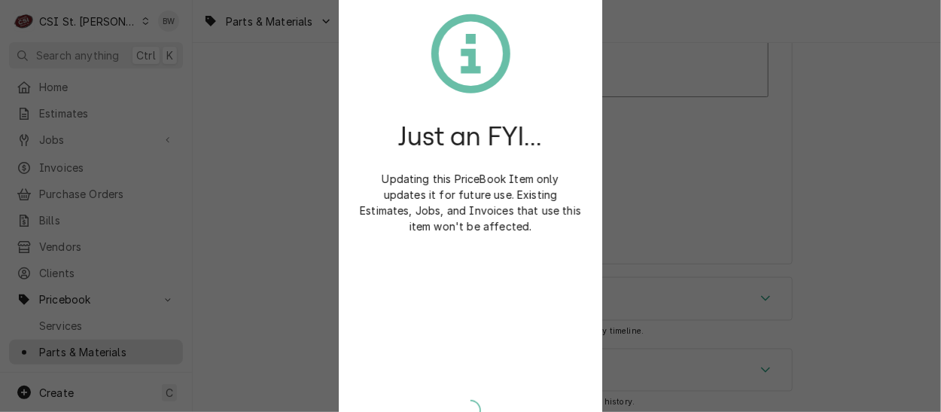
type textarea "x"
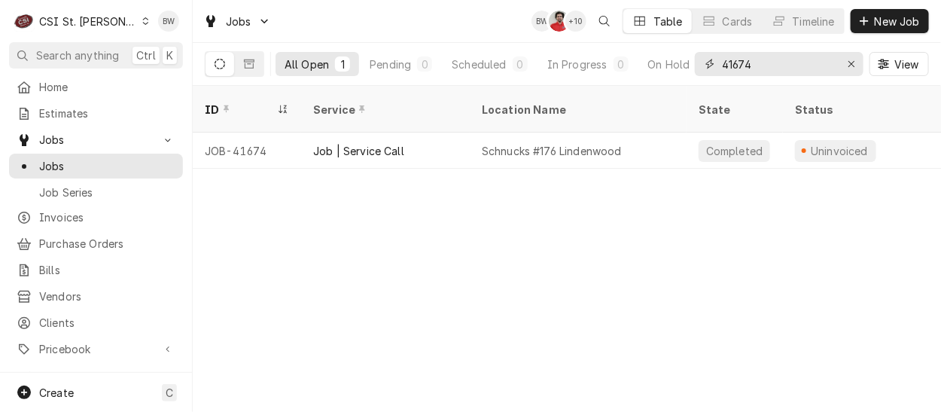
drag, startPoint x: 762, startPoint y: 68, endPoint x: 708, endPoint y: 64, distance: 53.6
click at [708, 64] on div "41674" at bounding box center [779, 64] width 169 height 24
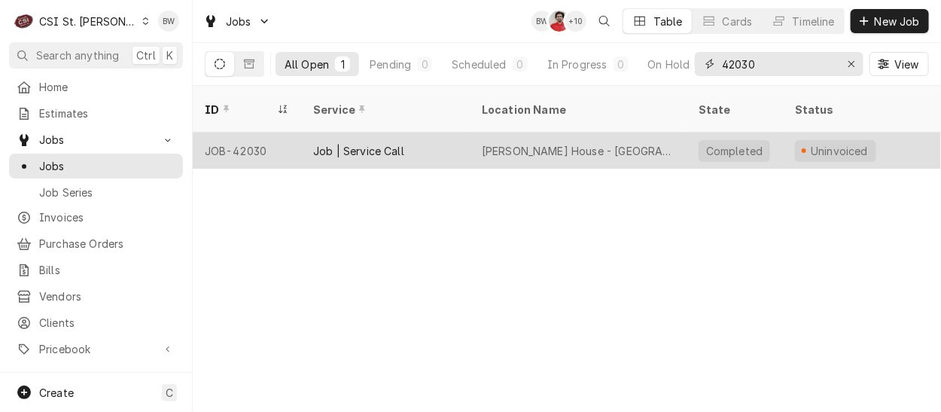
type input "42030"
click at [257, 132] on div "JOB-42030" at bounding box center [247, 150] width 108 height 36
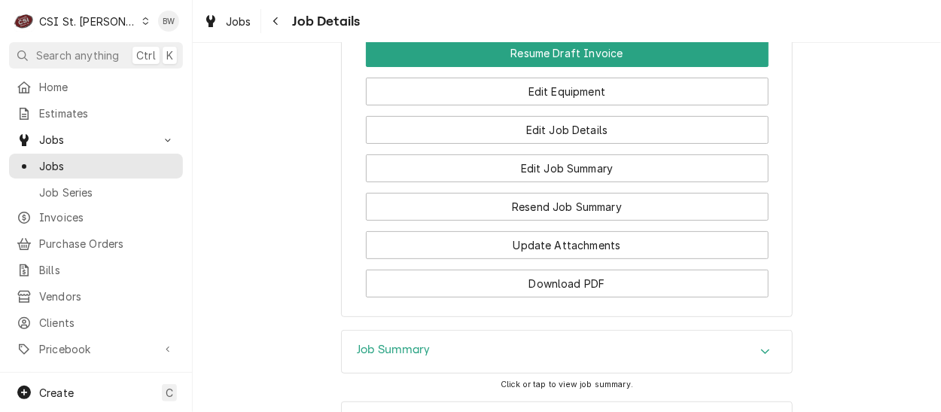
scroll to position [2158, 0]
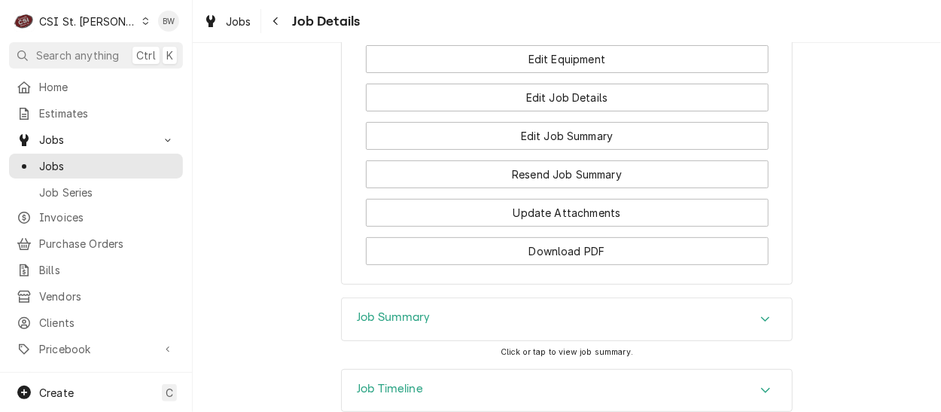
click at [357, 310] on h3 "Job Summary" at bounding box center [394, 317] width 74 height 14
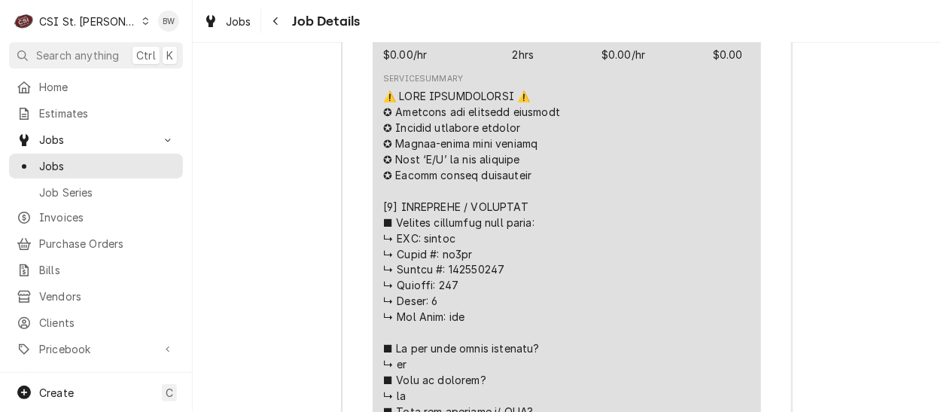
scroll to position [2911, 0]
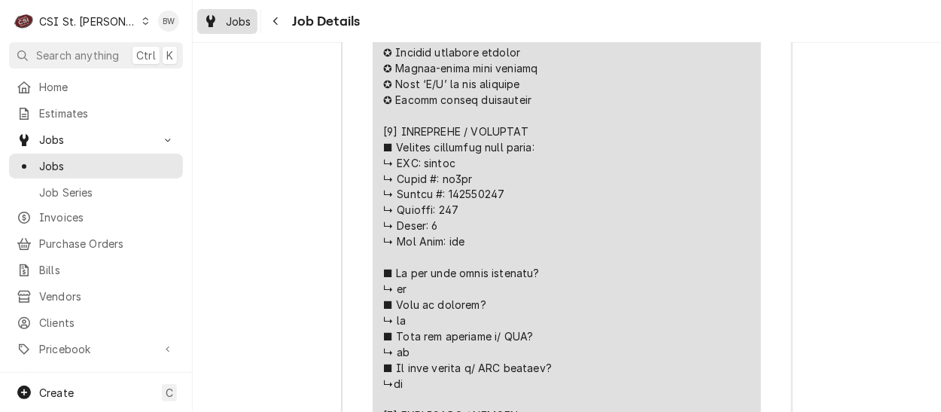
click at [233, 16] on span "Jobs" at bounding box center [239, 22] width 26 height 16
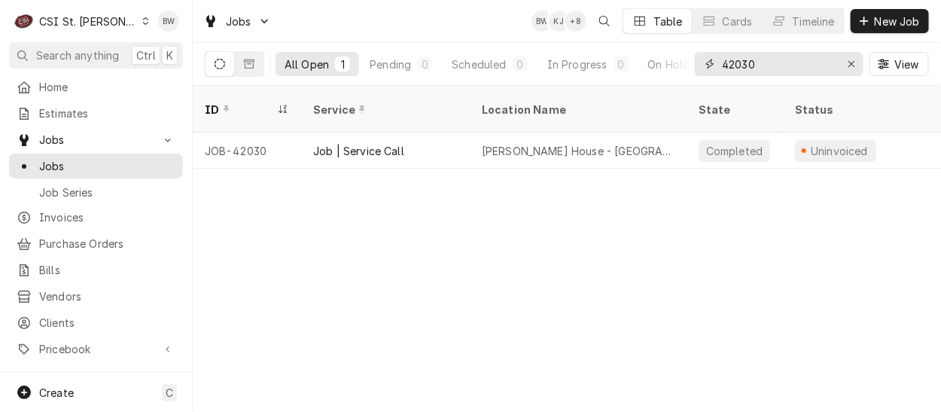
drag, startPoint x: 758, startPoint y: 64, endPoint x: 708, endPoint y: 62, distance: 49.7
click at [702, 62] on div "42030" at bounding box center [779, 64] width 169 height 24
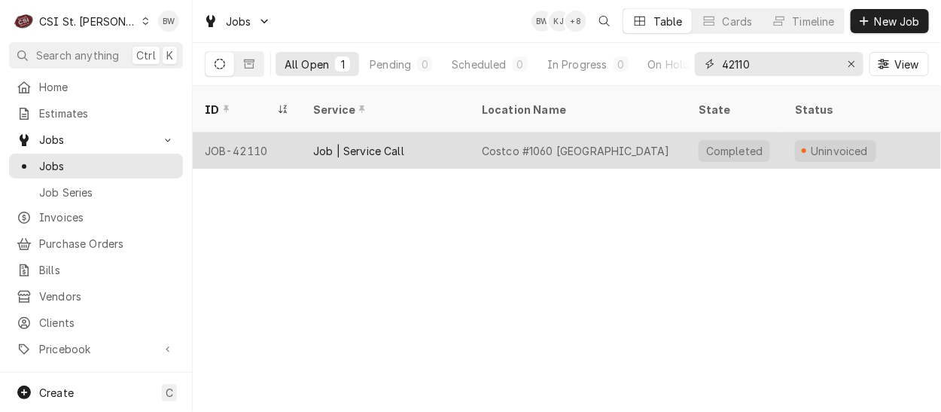
type input "42110"
click at [269, 132] on div "JOB-42110" at bounding box center [247, 150] width 108 height 36
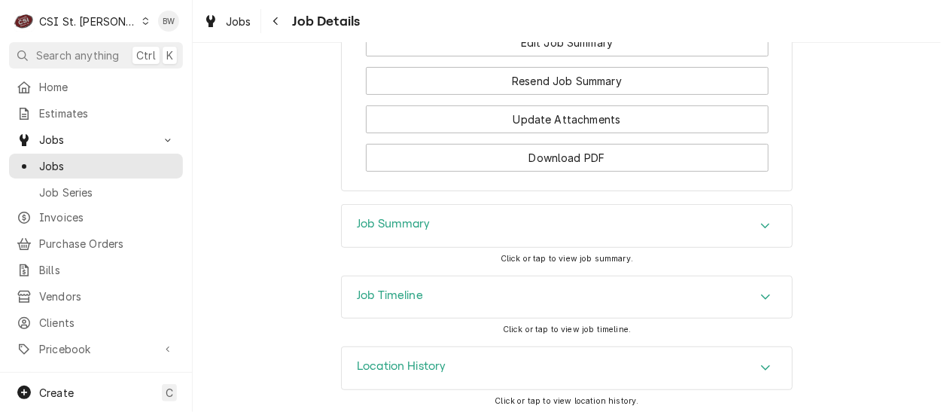
scroll to position [2212, 0]
click at [385, 220] on h3 "Job Summary" at bounding box center [394, 223] width 74 height 14
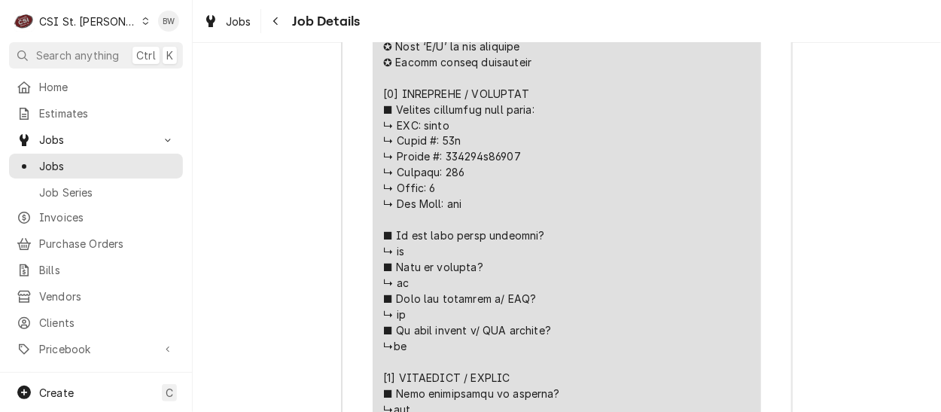
scroll to position [2965, 0]
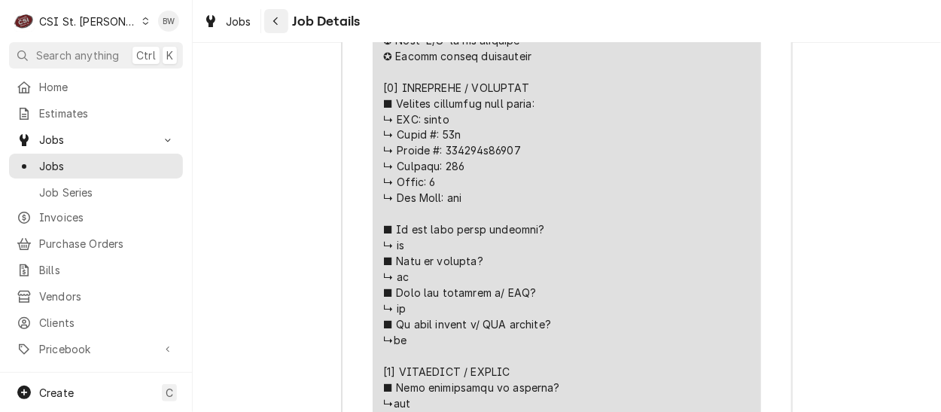
click at [275, 23] on icon "Navigate back" at bounding box center [275, 21] width 5 height 8
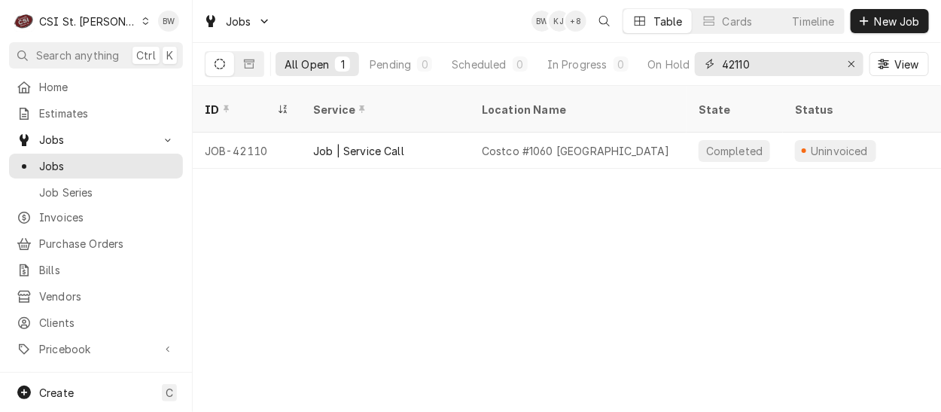
drag, startPoint x: 761, startPoint y: 64, endPoint x: 699, endPoint y: 62, distance: 61.7
click at [699, 62] on div "42110" at bounding box center [779, 64] width 169 height 24
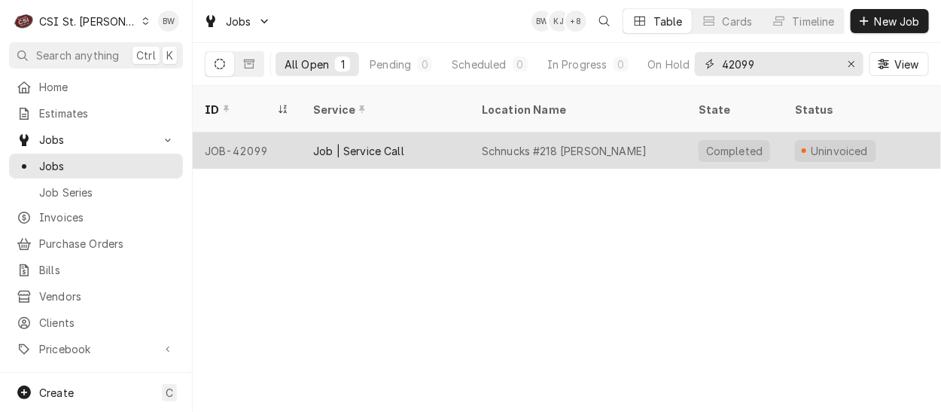
type input "42099"
click at [262, 132] on div "JOB-42099" at bounding box center [247, 150] width 108 height 36
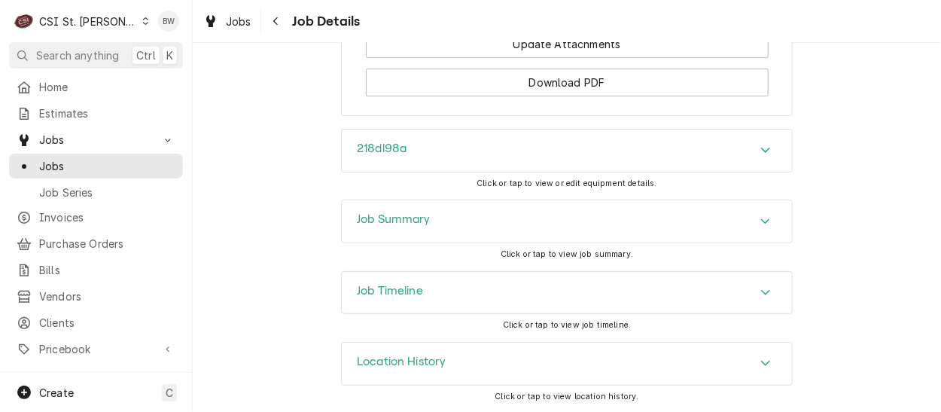
scroll to position [2116, 0]
click at [373, 219] on h3 "Job Summary" at bounding box center [394, 218] width 74 height 14
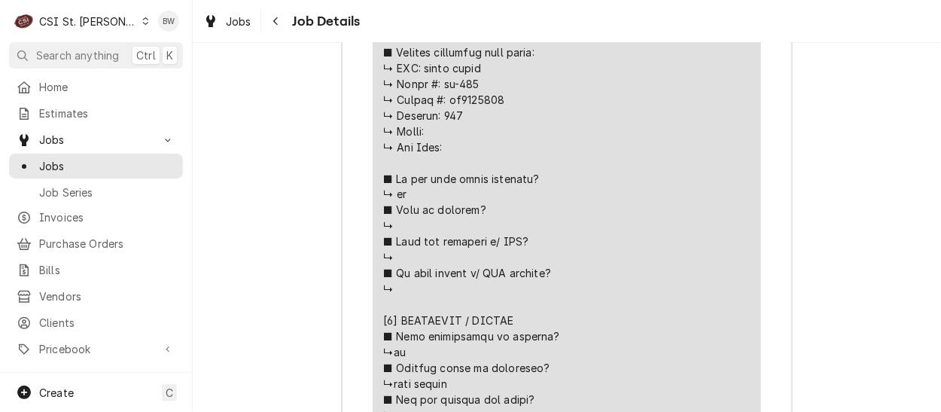
scroll to position [2945, 0]
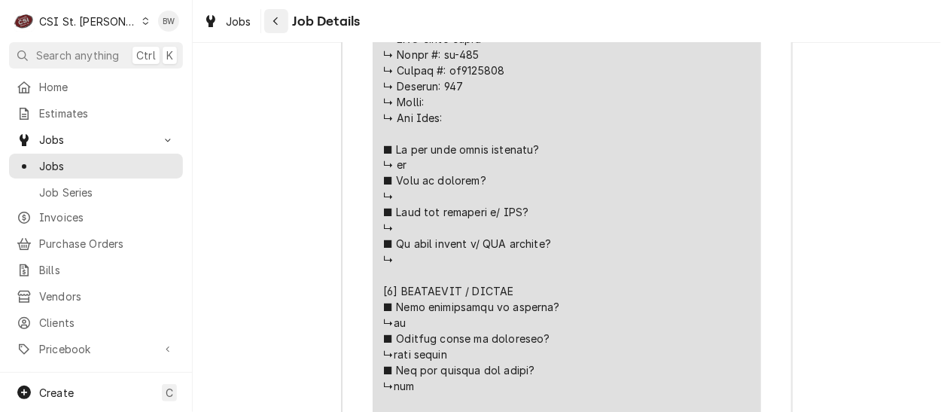
click at [273, 20] on icon "Navigate back" at bounding box center [275, 21] width 5 height 8
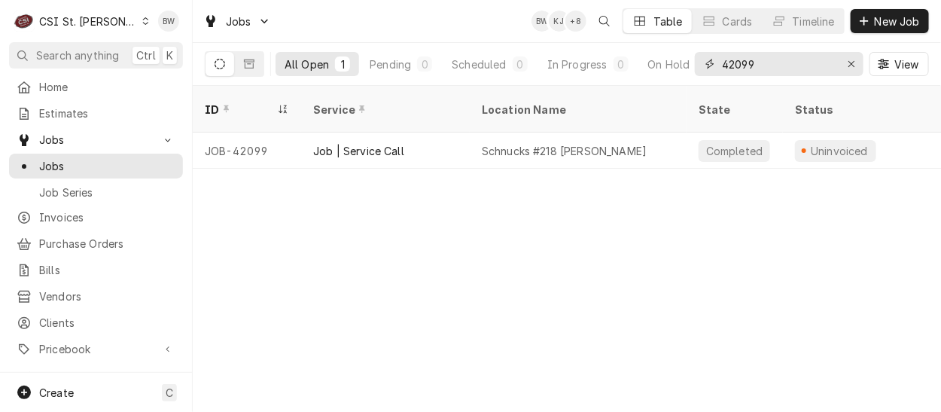
drag, startPoint x: 774, startPoint y: 66, endPoint x: 713, endPoint y: 62, distance: 61.1
click at [713, 62] on div "42099" at bounding box center [779, 64] width 169 height 24
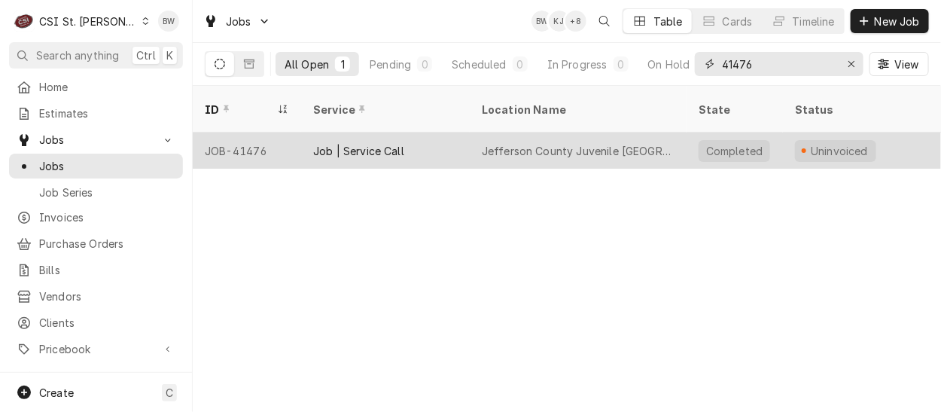
type input "41476"
click at [265, 132] on div "JOB-41476" at bounding box center [247, 150] width 108 height 36
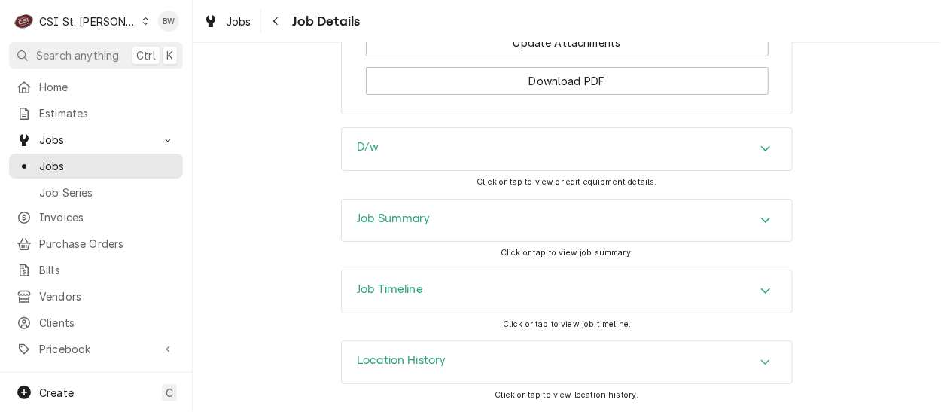
scroll to position [2130, 0]
click at [365, 220] on h3 "Job Summary" at bounding box center [394, 218] width 74 height 14
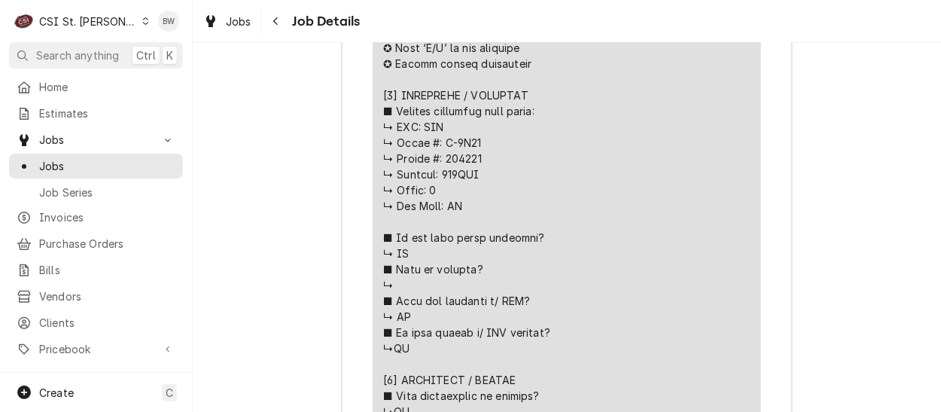
scroll to position [3410, 0]
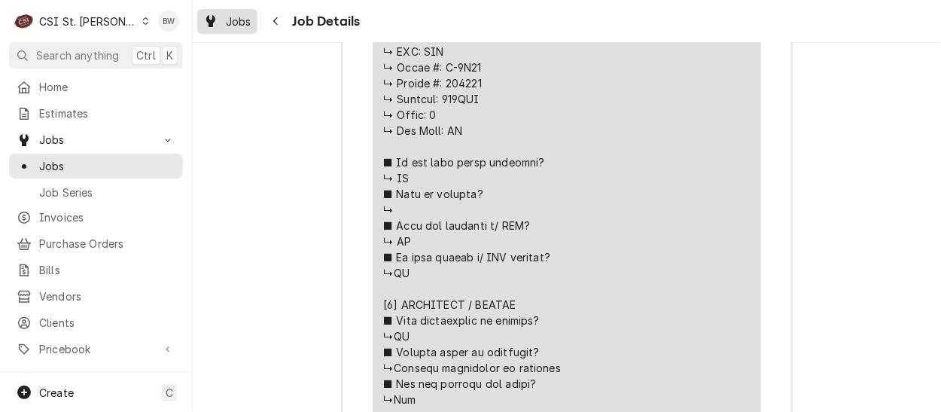
click at [240, 19] on span "Jobs" at bounding box center [239, 22] width 26 height 16
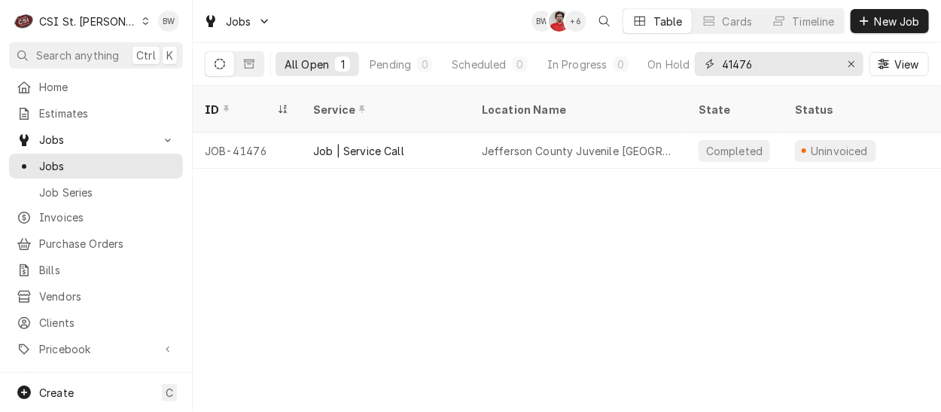
drag, startPoint x: 756, startPoint y: 68, endPoint x: 717, endPoint y: 63, distance: 39.4
click at [717, 63] on div "41476" at bounding box center [779, 64] width 169 height 24
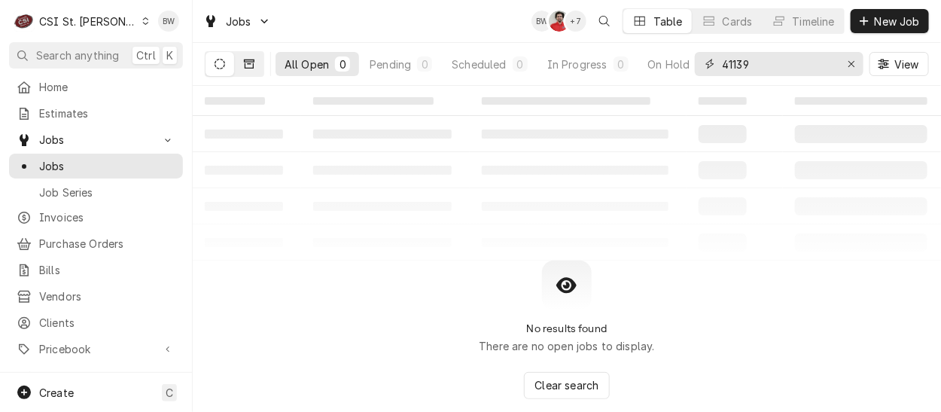
type input "41139"
click at [251, 62] on icon "Dynamic Content Wrapper" at bounding box center [249, 64] width 11 height 11
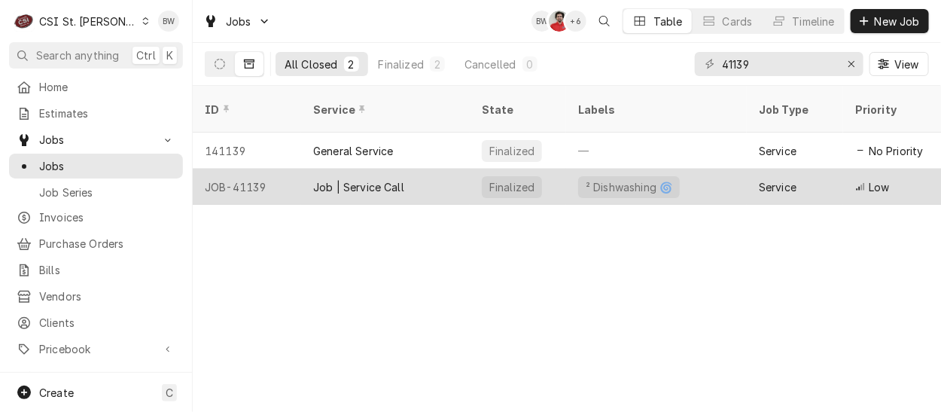
click at [244, 170] on div "JOB-41139" at bounding box center [247, 187] width 108 height 36
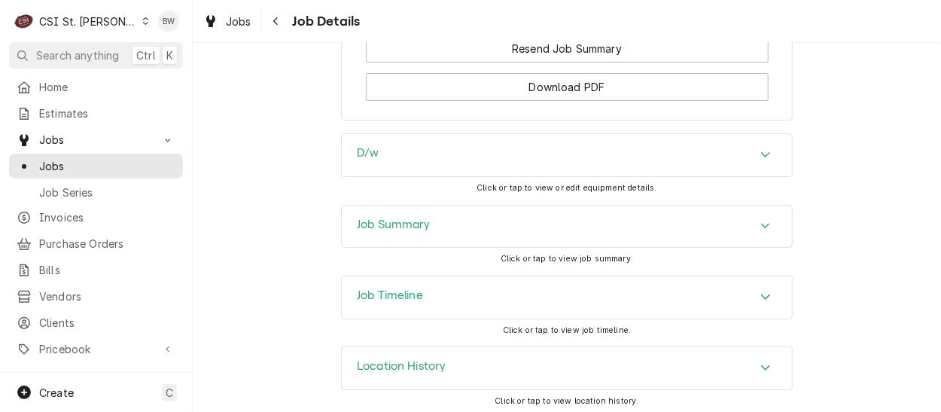
scroll to position [2050, 0]
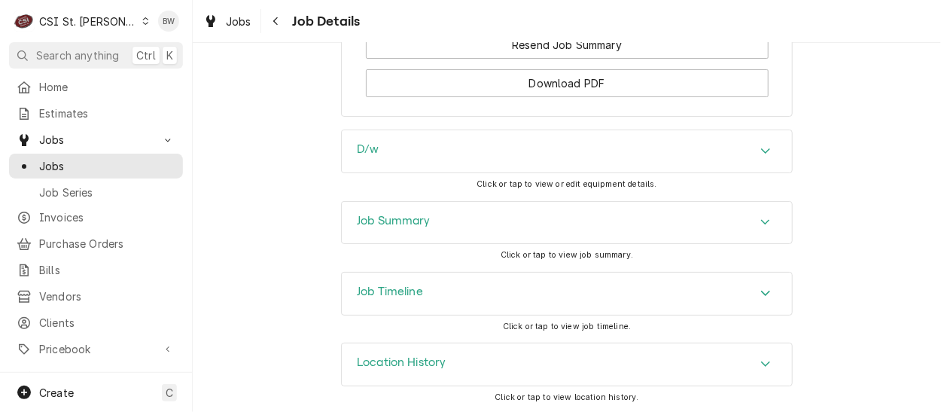
click at [374, 216] on h3 "Job Summary" at bounding box center [394, 221] width 74 height 14
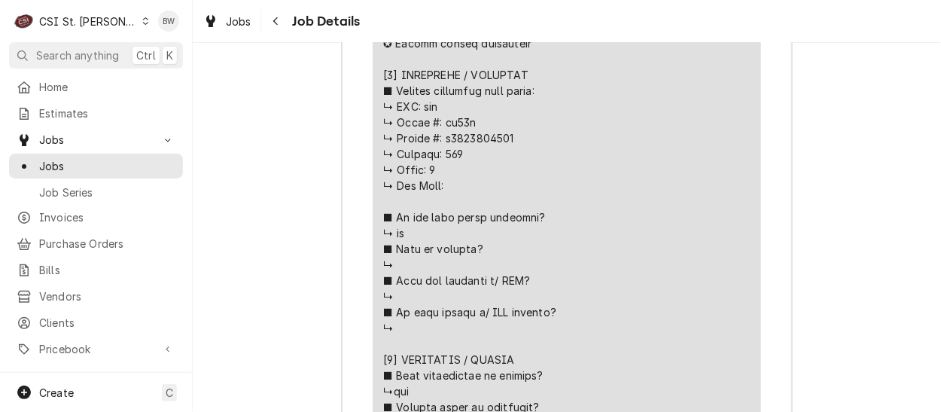
scroll to position [3103, 0]
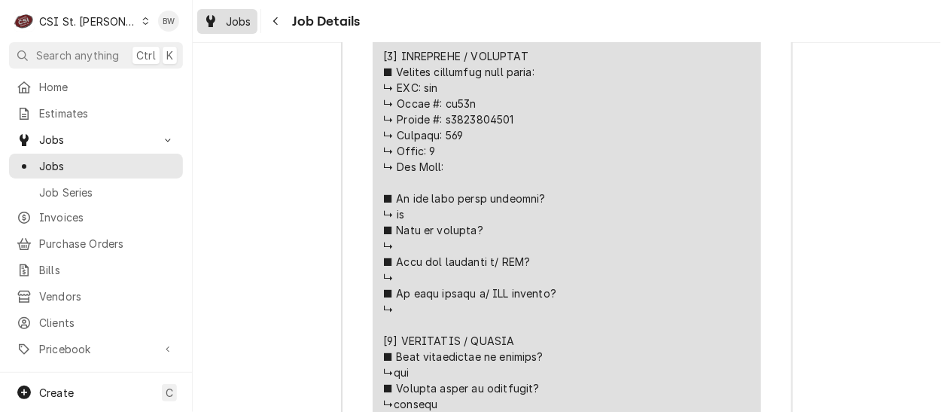
click at [230, 14] on span "Jobs" at bounding box center [239, 22] width 26 height 16
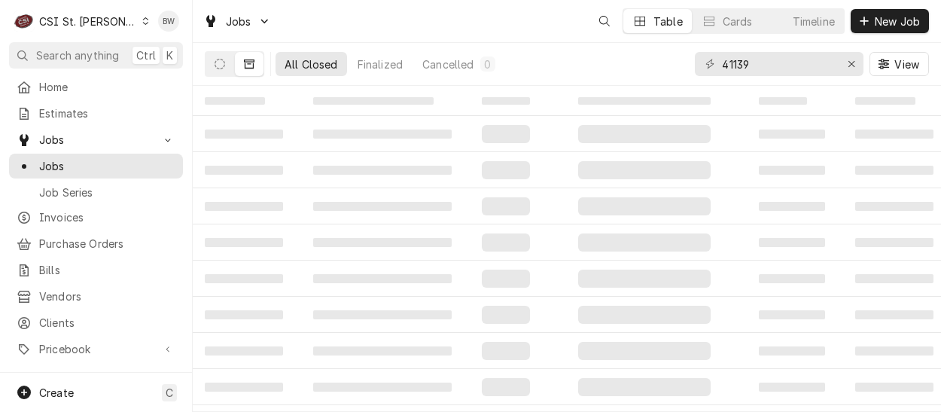
click at [753, 67] on input "41139" at bounding box center [778, 64] width 113 height 24
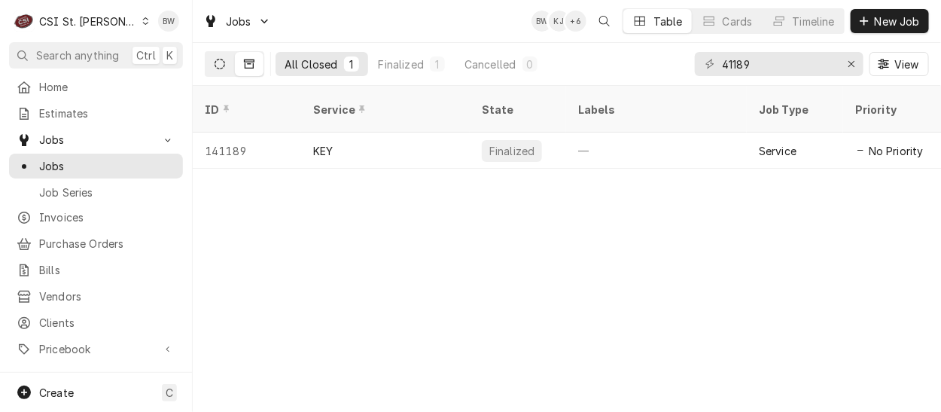
type input "41189"
click at [224, 64] on icon "Dynamic Content Wrapper" at bounding box center [219, 64] width 11 height 11
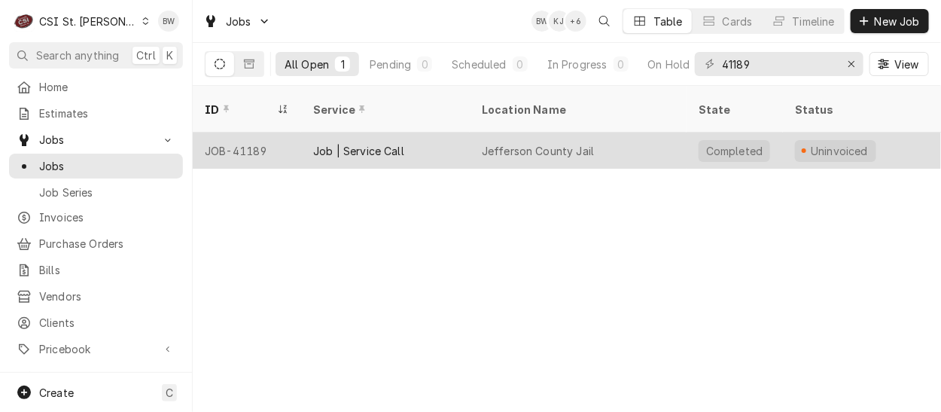
click at [247, 132] on div "JOB-41189" at bounding box center [247, 150] width 108 height 36
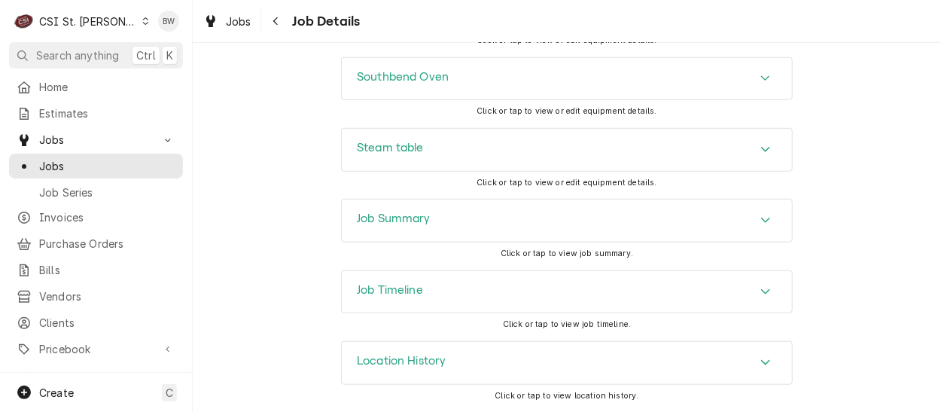
scroll to position [2413, 0]
click at [357, 214] on h3 "Job Summary" at bounding box center [394, 218] width 74 height 14
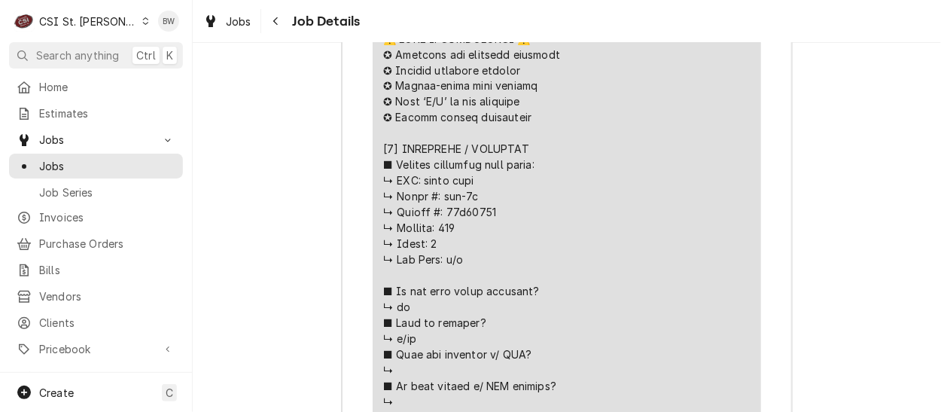
scroll to position [3091, 0]
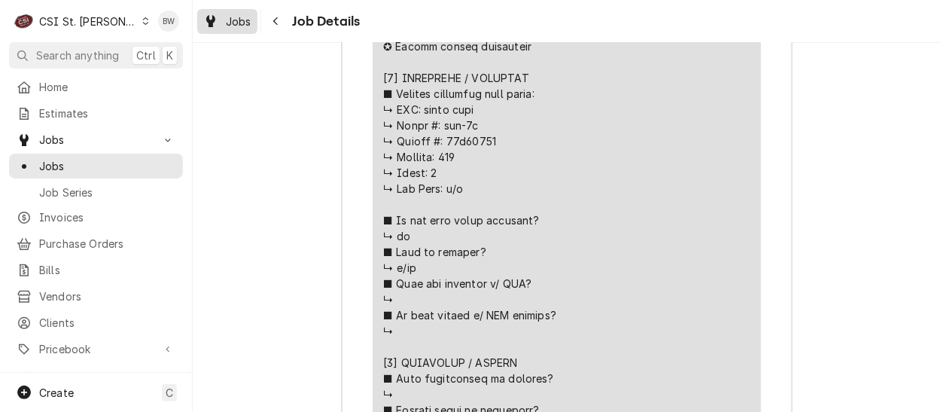
click at [243, 16] on span "Jobs" at bounding box center [239, 22] width 26 height 16
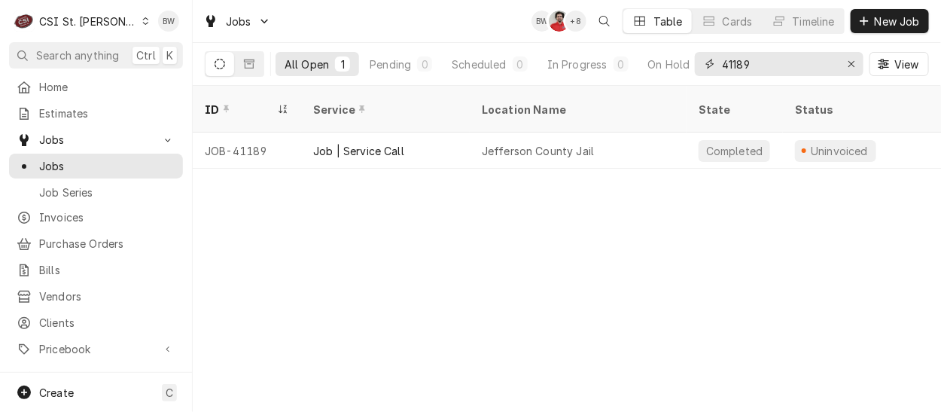
drag, startPoint x: 766, startPoint y: 62, endPoint x: 692, endPoint y: 53, distance: 75.0
click at [694, 53] on div "All Open 1 Pending 0 Scheduled 0 In Progress 0 On Hold 0 Completed 1 41189 View" at bounding box center [567, 64] width 724 height 42
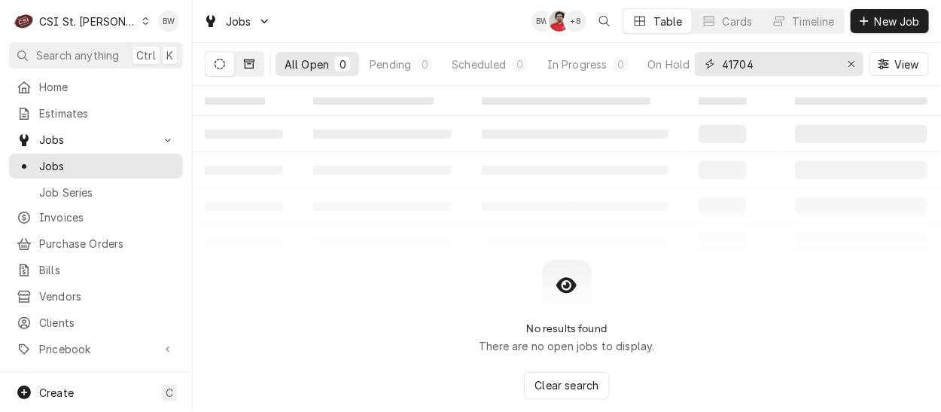
type input "41704"
click at [245, 62] on icon "Dynamic Content Wrapper" at bounding box center [249, 64] width 11 height 11
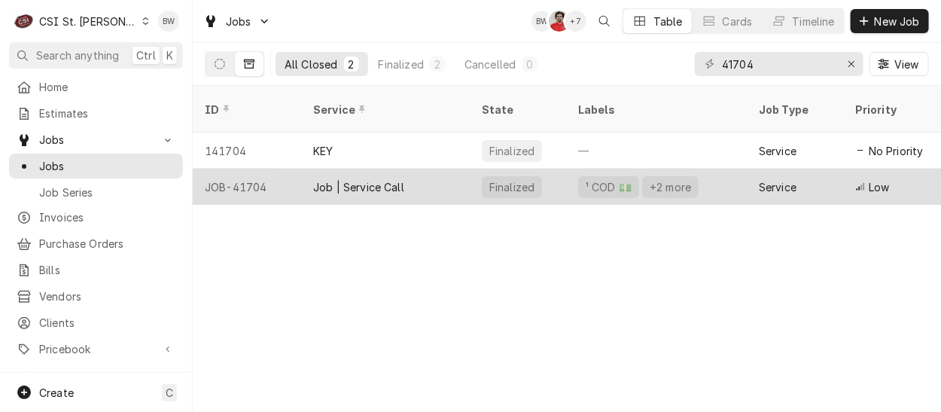
click at [265, 170] on div "JOB-41704" at bounding box center [247, 187] width 108 height 36
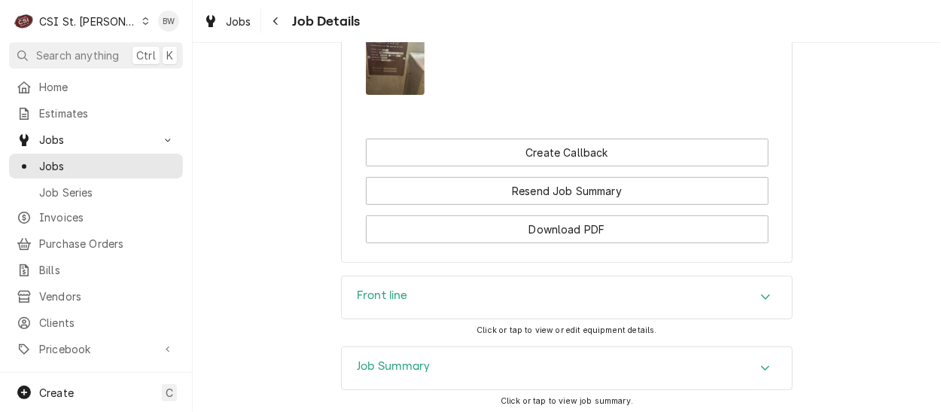
scroll to position [2206, 0]
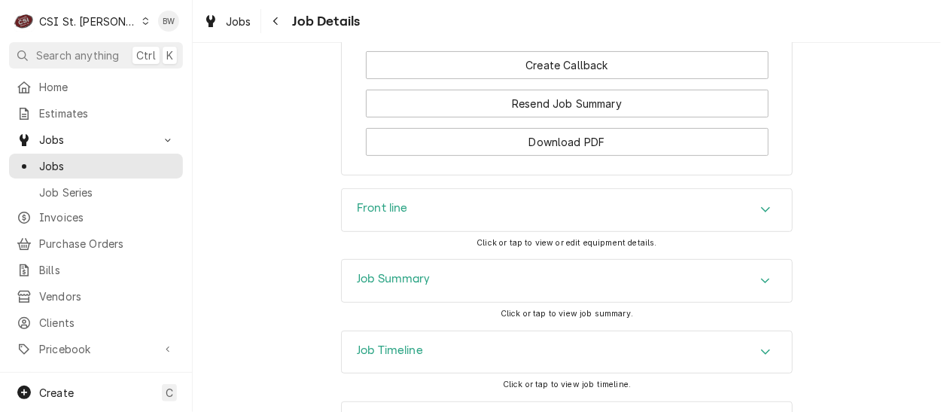
click at [377, 272] on h3 "Job Summary" at bounding box center [394, 279] width 74 height 14
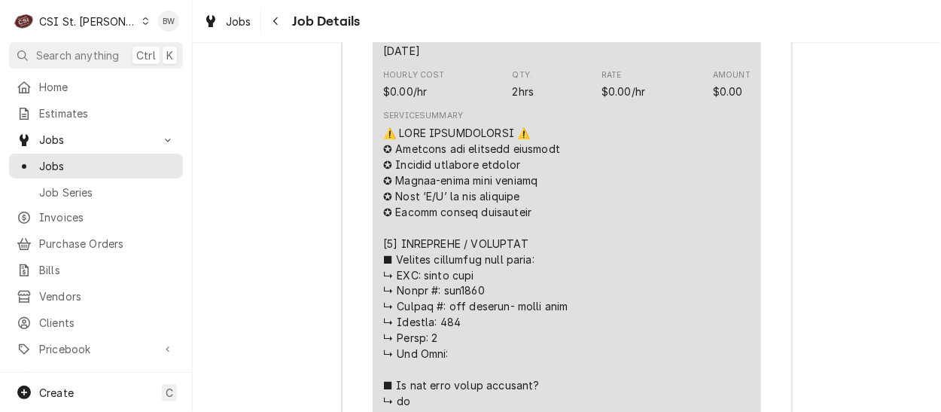
scroll to position [2884, 0]
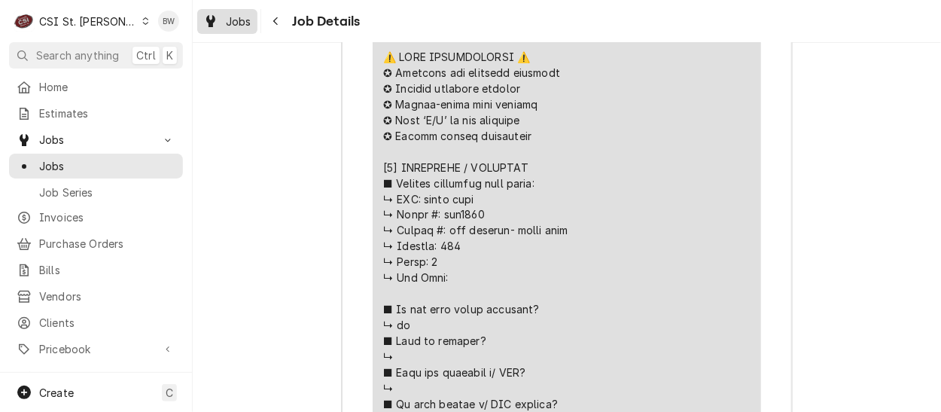
click at [245, 20] on span "Jobs" at bounding box center [239, 22] width 26 height 16
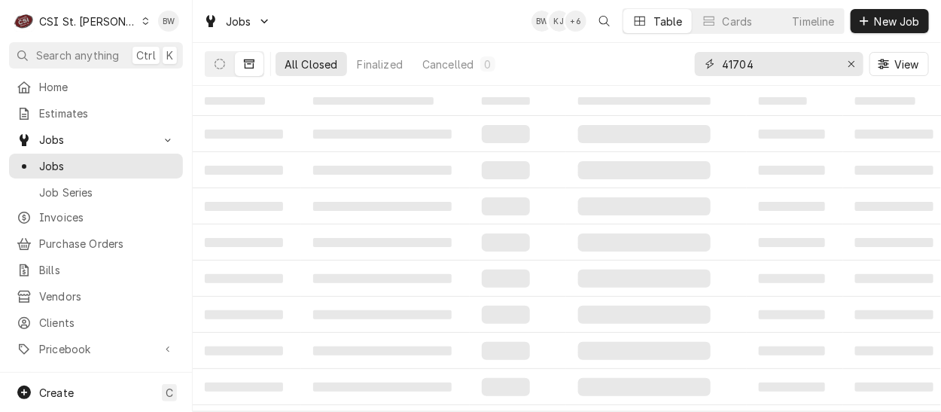
drag, startPoint x: 768, startPoint y: 70, endPoint x: 709, endPoint y: 65, distance: 59.6
click at [710, 65] on div "41704" at bounding box center [779, 64] width 169 height 24
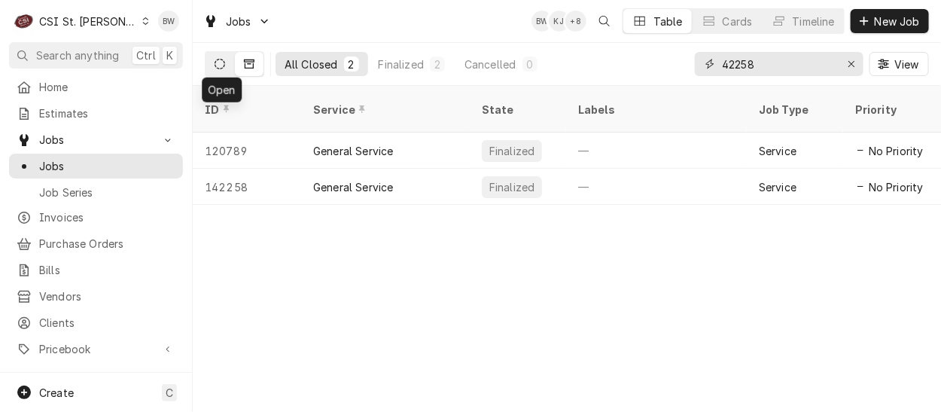
type input "42258"
click at [222, 63] on icon "Dynamic Content Wrapper" at bounding box center [219, 64] width 11 height 11
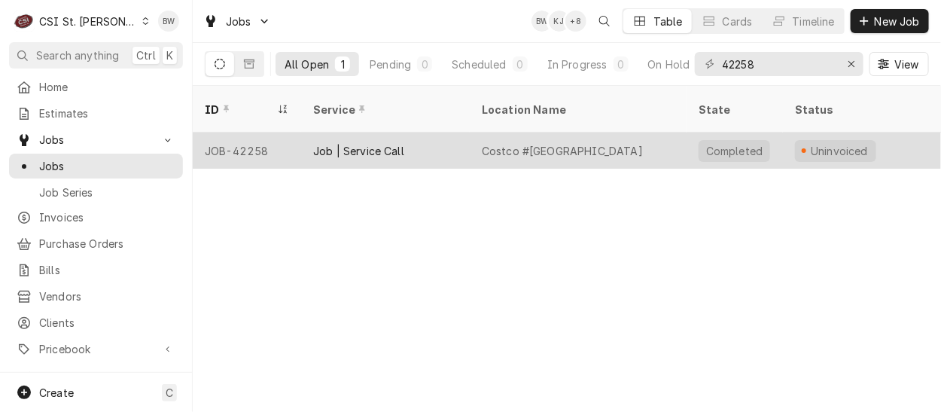
click at [254, 132] on div "JOB-42258" at bounding box center [247, 150] width 108 height 36
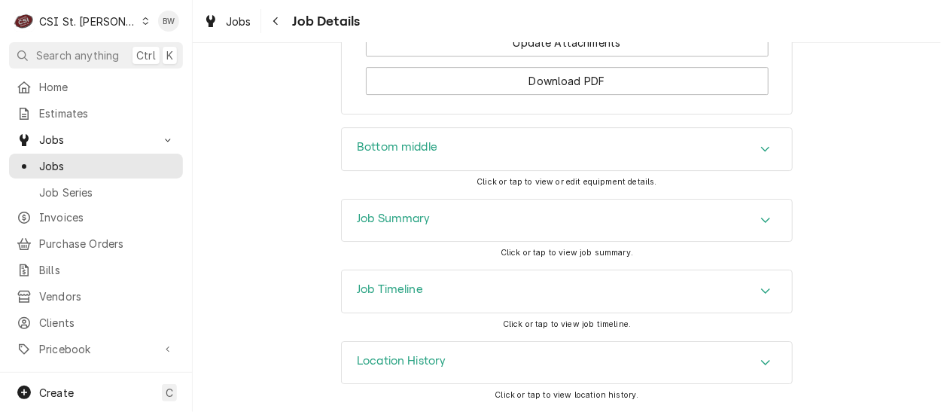
scroll to position [1775, 0]
click at [382, 217] on h3 "Job Summary" at bounding box center [394, 218] width 74 height 14
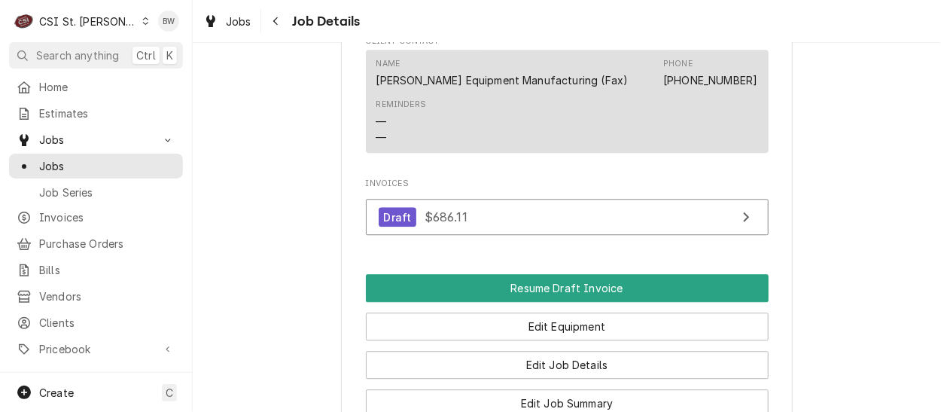
scroll to position [1248, 0]
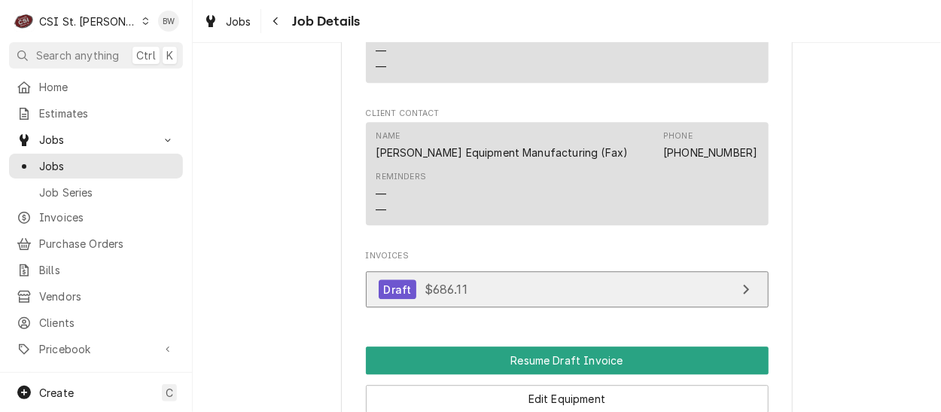
click at [442, 297] on span "$686.11" at bounding box center [445, 288] width 43 height 15
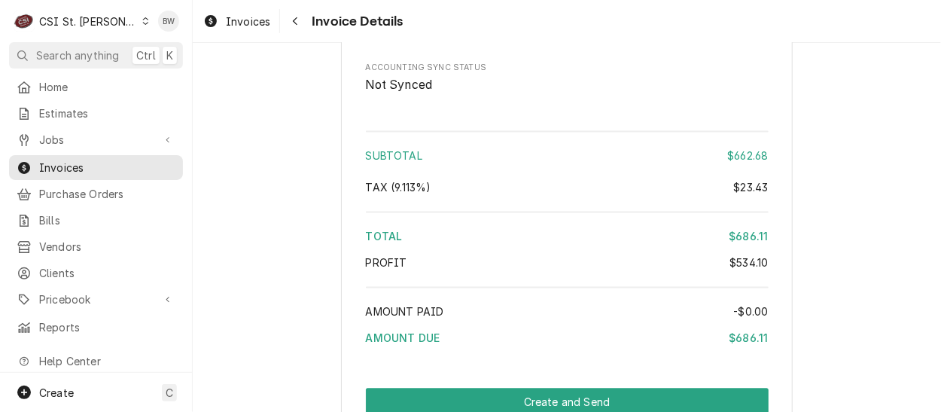
scroll to position [3161, 0]
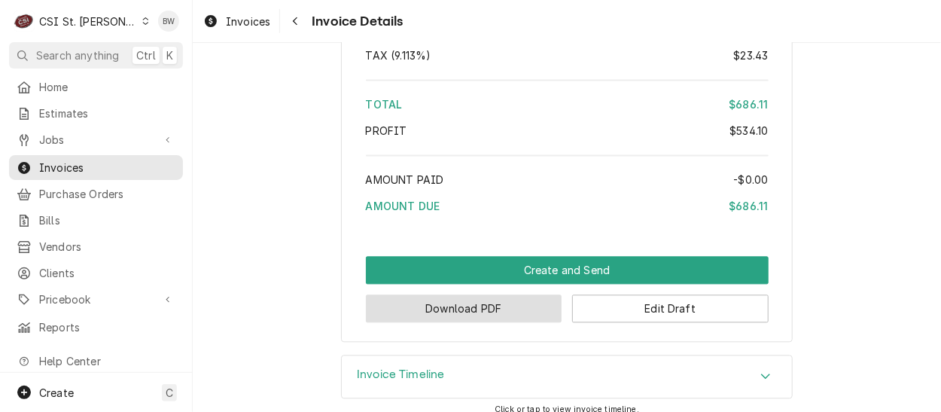
click at [440, 316] on button "Download PDF" at bounding box center [464, 308] width 196 height 28
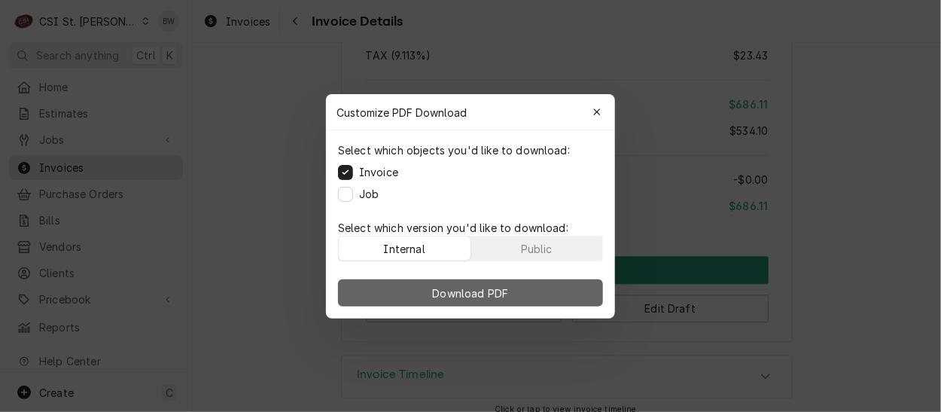
click at [452, 288] on span "Download PDF" at bounding box center [471, 292] width 82 height 16
